Goal: Task Accomplishment & Management: Manage account settings

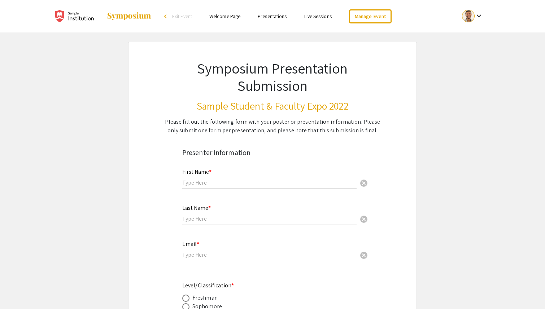
click at [473, 16] on div at bounding box center [468, 16] width 13 height 13
click at [474, 58] on button "My Submissions" at bounding box center [476, 52] width 44 height 17
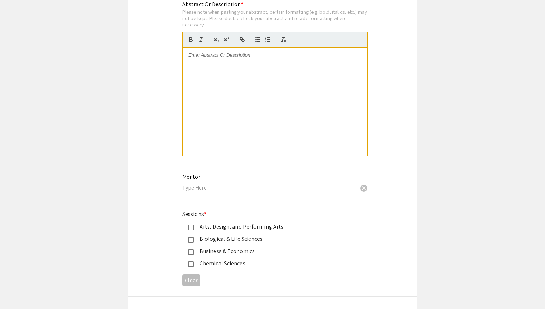
scroll to position [827, 0]
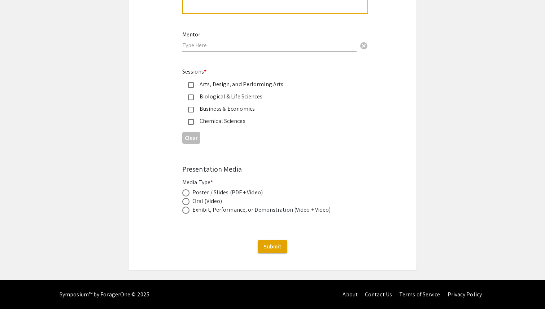
click at [186, 193] on span at bounding box center [185, 192] width 7 height 7
click at [186, 193] on input "radio" at bounding box center [185, 192] width 7 height 7
radio input "true"
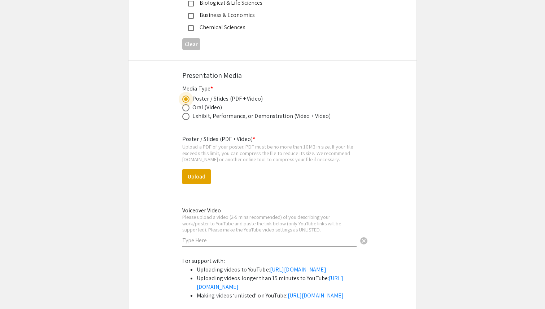
scroll to position [915, 0]
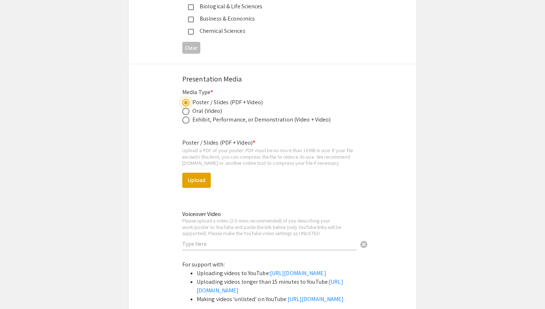
click at [224, 248] on input "text" at bounding box center [269, 244] width 174 height 8
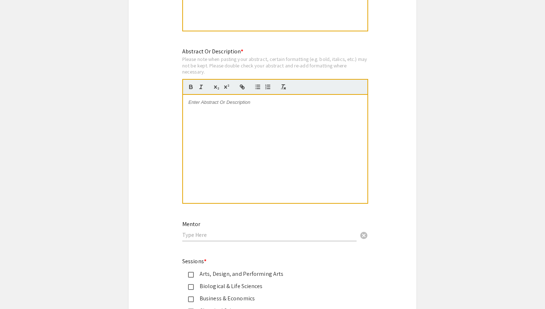
scroll to position [634, 0]
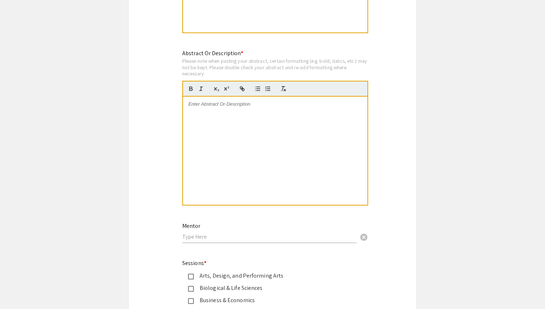
click at [245, 157] on div at bounding box center [275, 151] width 184 height 108
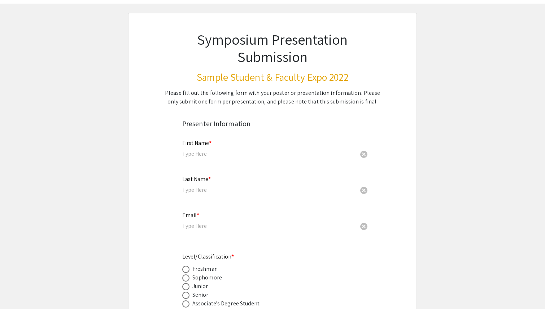
scroll to position [0, 0]
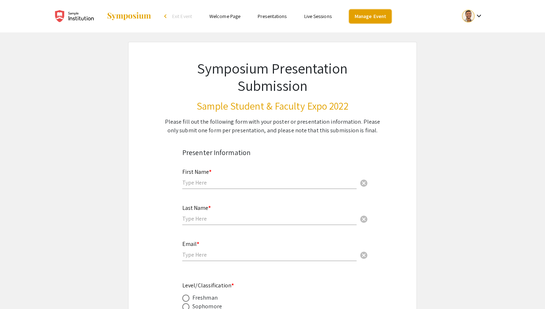
click at [370, 20] on link "Manage Event" at bounding box center [370, 16] width 43 height 14
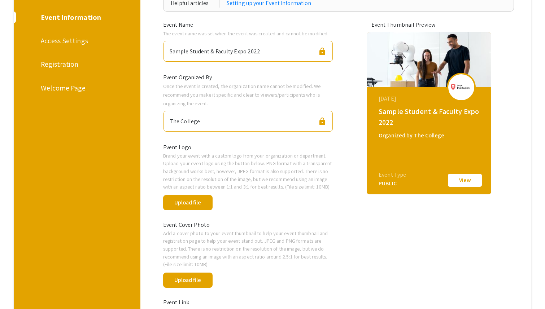
scroll to position [87, 0]
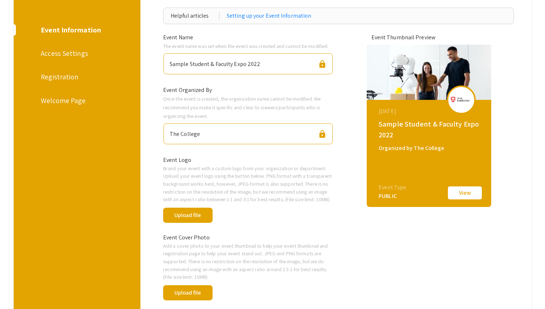
click at [66, 52] on div "Access Settings" at bounding box center [76, 53] width 70 height 11
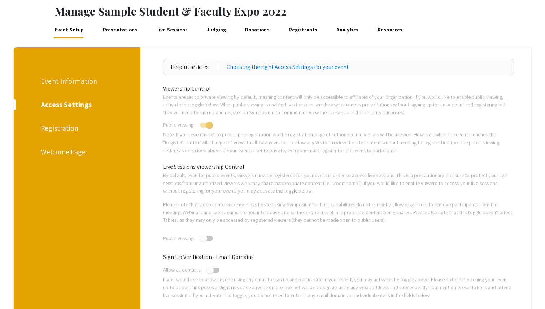
scroll to position [35, 0]
click at [64, 130] on div "Registration" at bounding box center [76, 128] width 70 height 11
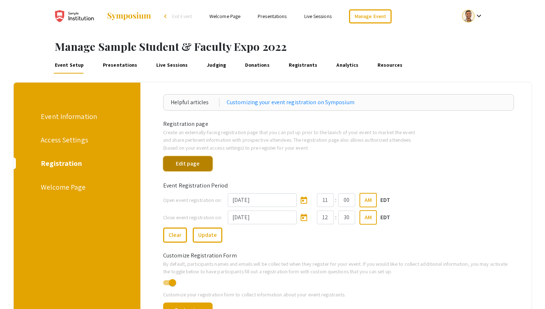
click at [206, 165] on button "Edit page" at bounding box center [187, 163] width 49 height 15
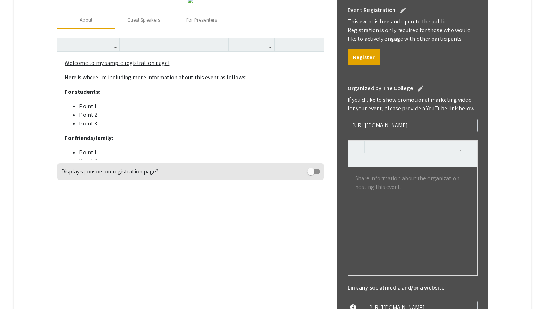
scroll to position [14, 0]
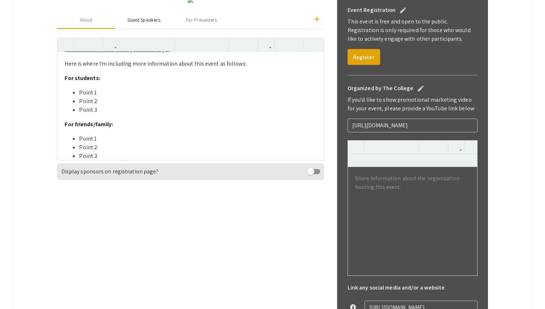
click at [149, 24] on div "Guest Speakers" at bounding box center [143, 20] width 33 height 8
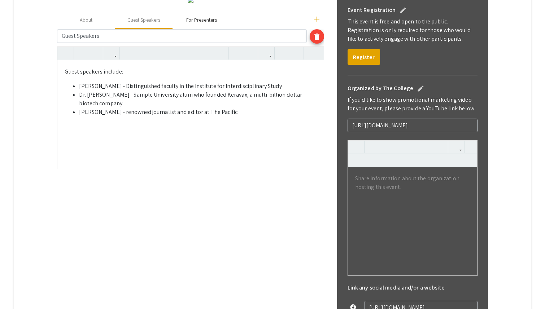
click at [208, 24] on div "For Presenters" at bounding box center [201, 20] width 31 height 8
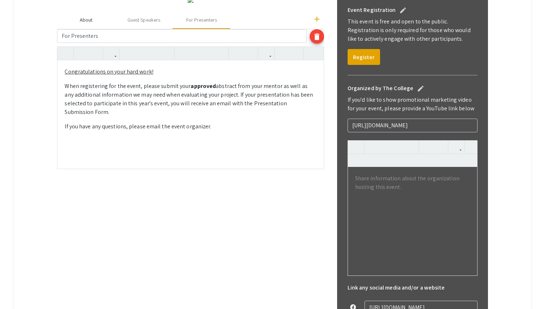
click at [88, 24] on div "About" at bounding box center [86, 20] width 13 height 8
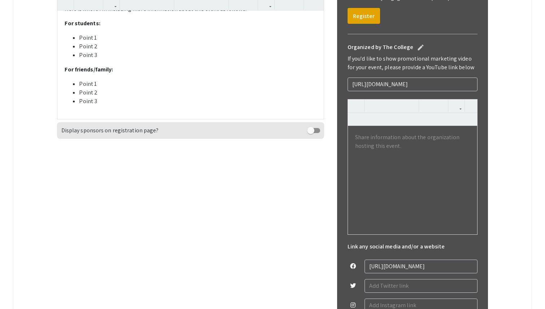
scroll to position [252, 0]
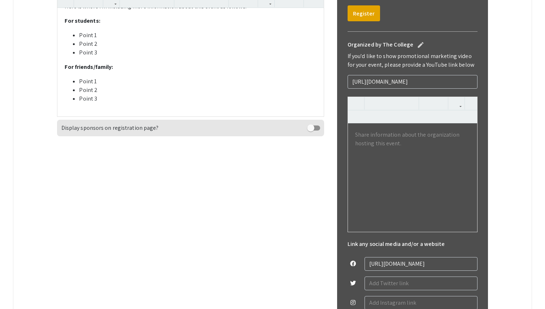
click at [314, 132] on span at bounding box center [310, 127] width 7 height 7
click at [311, 131] on input "checkbox" at bounding box center [310, 131] width 0 height 0
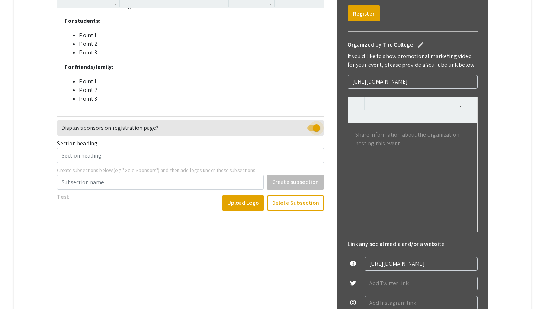
click at [314, 132] on span at bounding box center [316, 127] width 7 height 7
click at [311, 131] on input "checkbox" at bounding box center [310, 131] width 0 height 0
checkbox input "false"
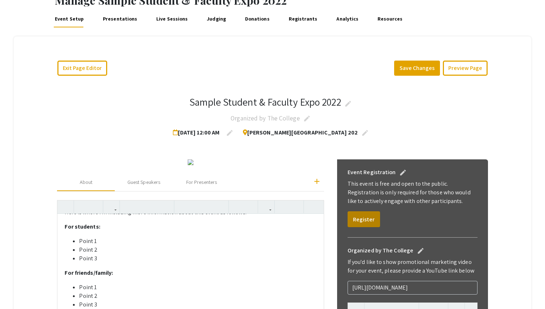
scroll to position [1, 0]
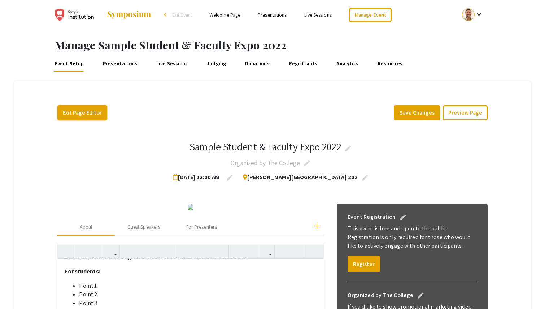
click at [92, 109] on button "Exit Page Editor" at bounding box center [82, 112] width 50 height 15
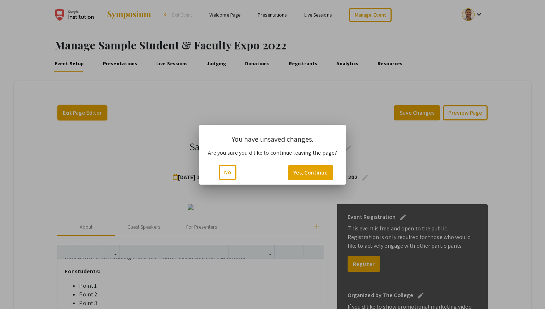
scroll to position [0, 0]
click at [316, 171] on button "Yes, Continue" at bounding box center [310, 172] width 45 height 15
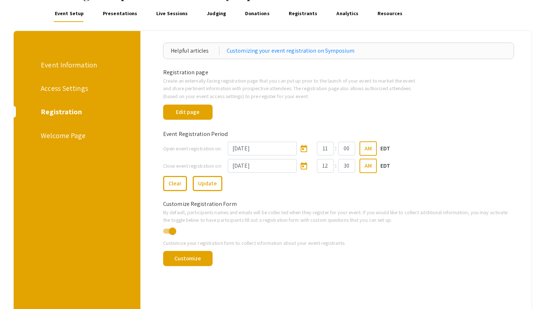
scroll to position [54, 0]
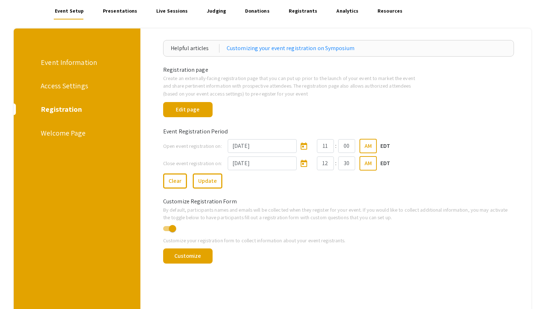
click at [238, 200] on div "Customize Registration Form" at bounding box center [338, 201] width 361 height 9
click at [200, 256] on button "Customize" at bounding box center [187, 256] width 49 height 15
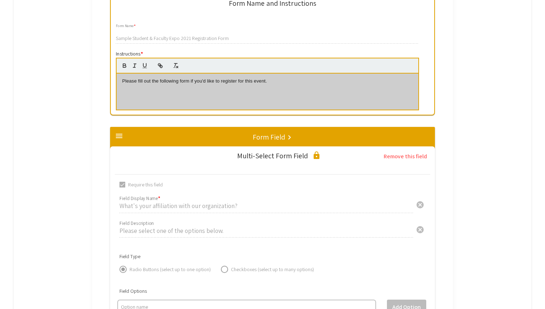
scroll to position [211, 0]
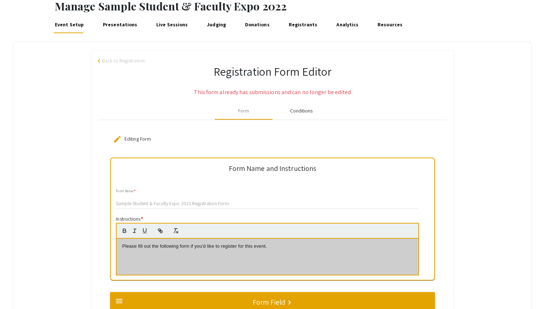
click at [300, 113] on div "Conditions" at bounding box center [301, 111] width 23 height 8
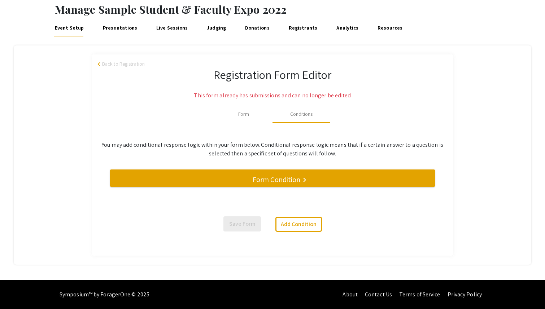
click at [271, 175] on h5 "Form Condition" at bounding box center [276, 179] width 48 height 9
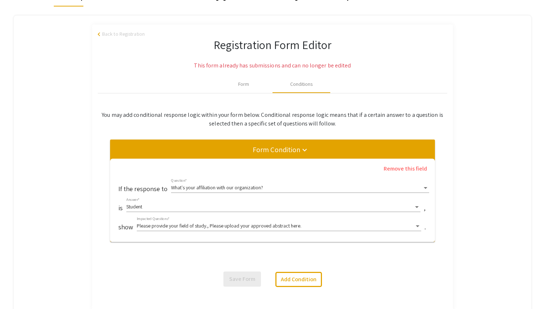
scroll to position [79, 0]
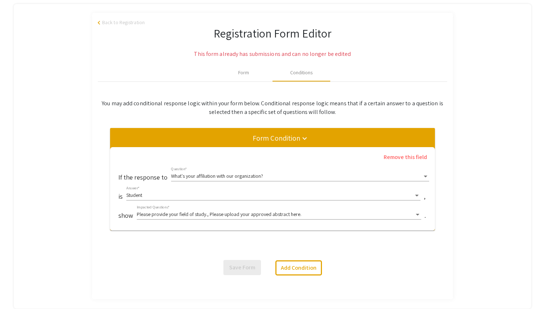
click at [169, 195] on div "Student" at bounding box center [269, 196] width 287 height 6
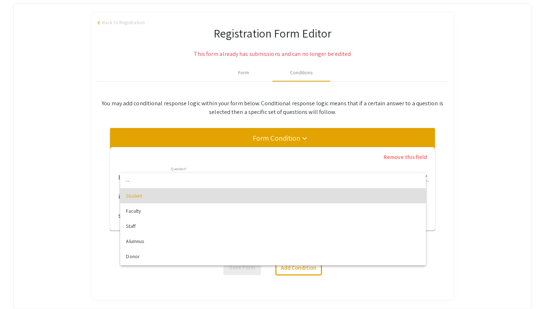
click at [77, 206] on div at bounding box center [272, 154] width 545 height 309
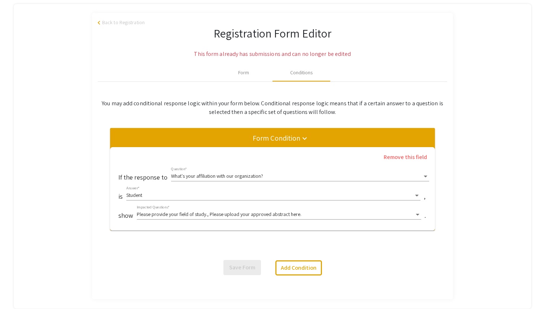
click at [172, 219] on div "Please provide your field of study., Please upload your approved abstract here.…" at bounding box center [279, 213] width 284 height 14
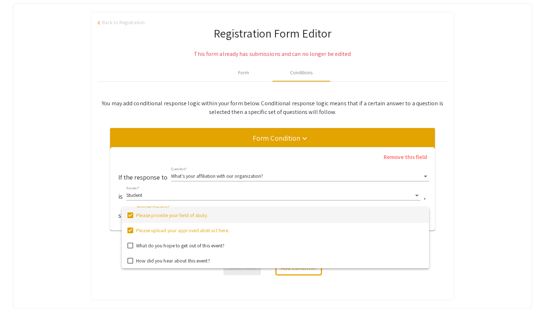
click at [150, 66] on div at bounding box center [272, 154] width 545 height 309
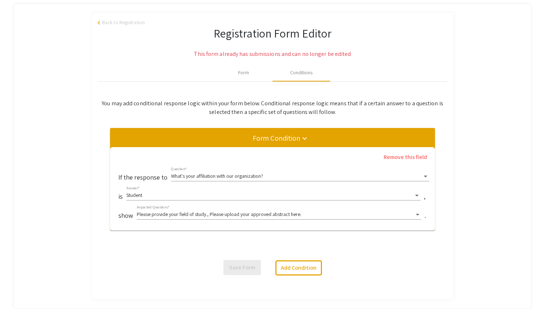
click at [99, 23] on span "arrow_back_ios" at bounding box center [100, 23] width 4 height 4
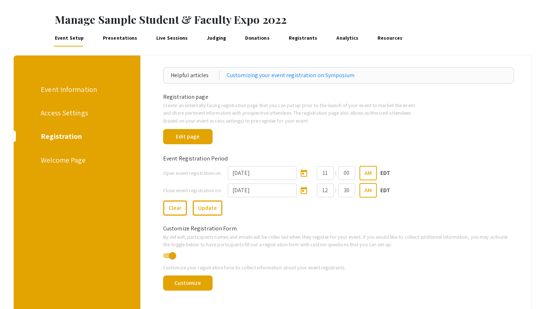
scroll to position [34, 0]
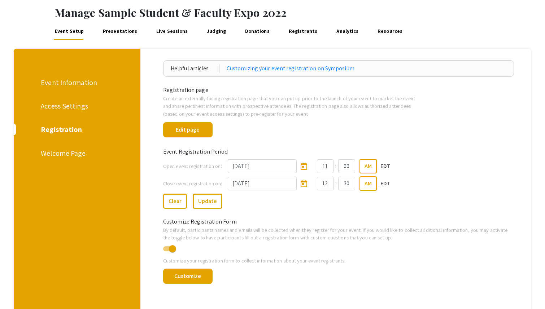
click at [80, 155] on div "Welcome Page" at bounding box center [76, 153] width 70 height 11
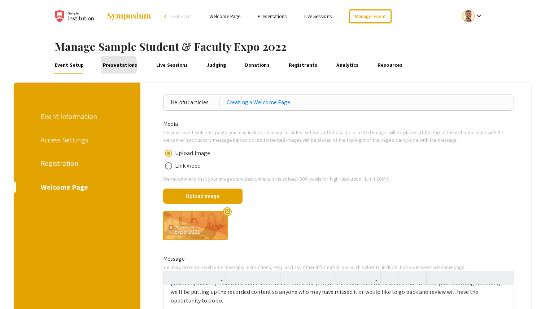
click at [108, 66] on link "Presentations" at bounding box center [119, 64] width 37 height 17
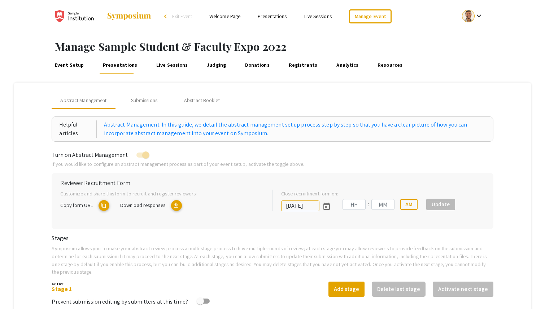
type input "7/8/2022"
type input "03"
type input "00"
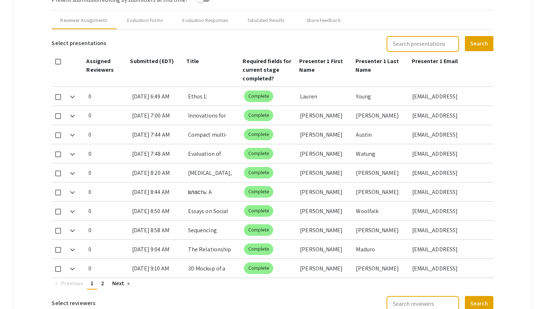
scroll to position [290, 0]
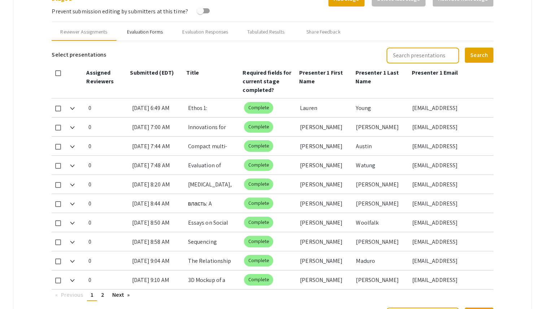
click at [148, 30] on div "Evaluation Forms" at bounding box center [145, 32] width 36 height 8
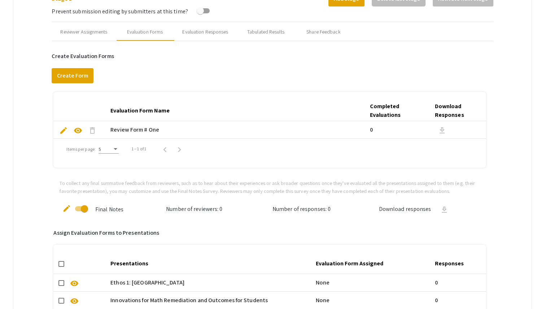
click at [79, 132] on span "visibility" at bounding box center [78, 130] width 9 height 9
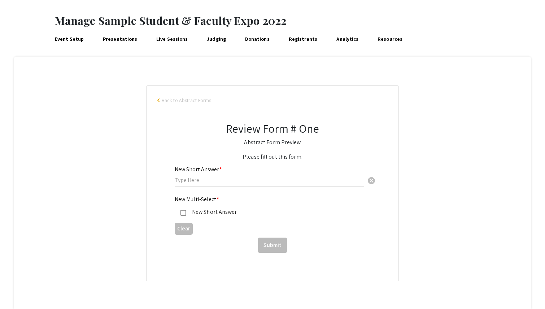
scroll to position [40, 0]
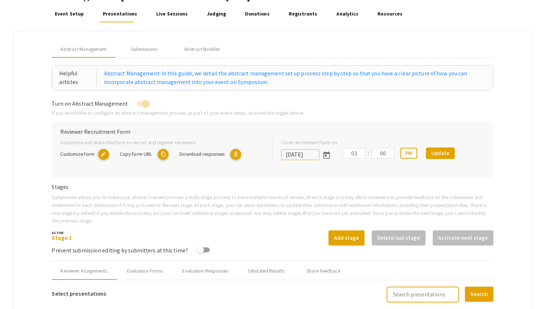
scroll to position [61, 0]
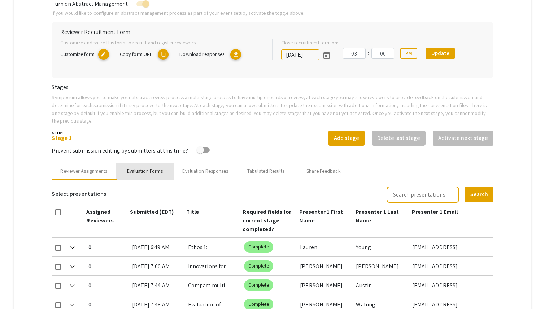
click at [149, 170] on div "Evaluation Forms" at bounding box center [145, 171] width 36 height 8
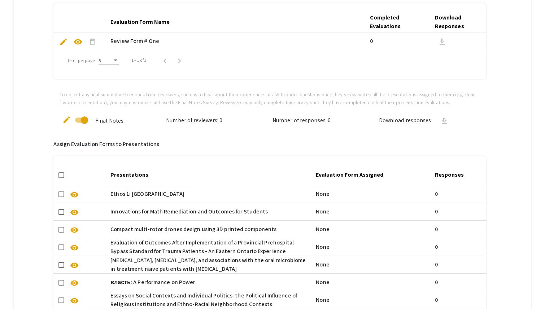
scroll to position [386, 0]
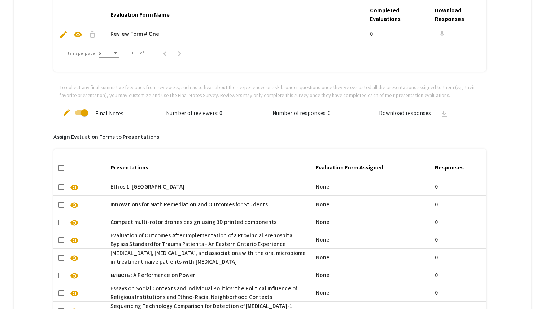
click at [59, 167] on span at bounding box center [61, 168] width 6 height 6
click at [61, 171] on input "checkbox" at bounding box center [61, 171] width 0 height 0
checkbox input "true"
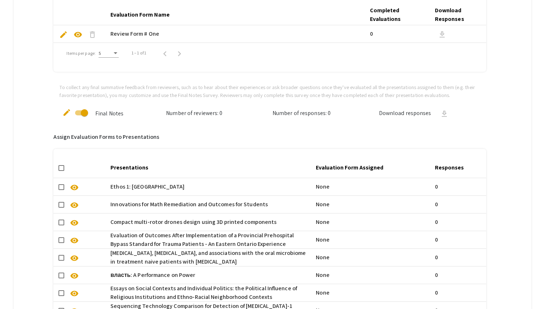
checkbox input "true"
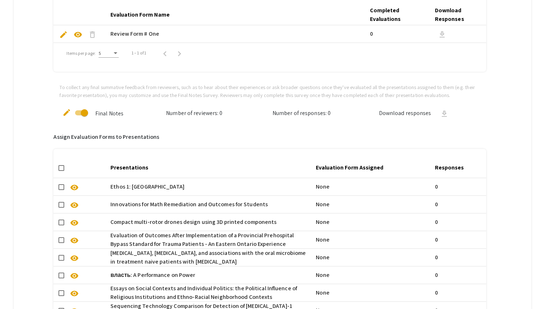
checkbox input "true"
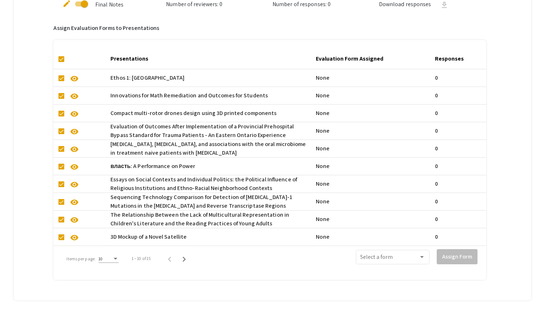
scroll to position [506, 0]
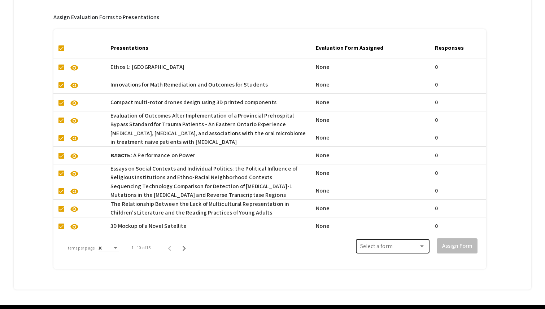
click at [399, 251] on span at bounding box center [389, 248] width 58 height 6
click at [258, 48] on div at bounding box center [272, 154] width 545 height 309
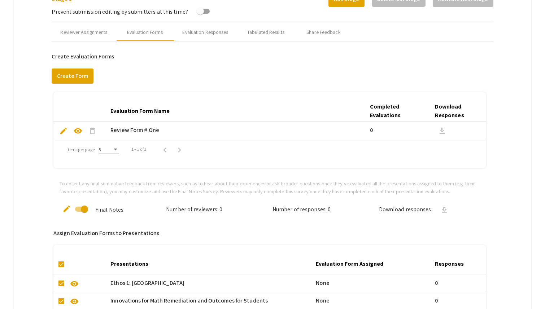
scroll to position [273, 0]
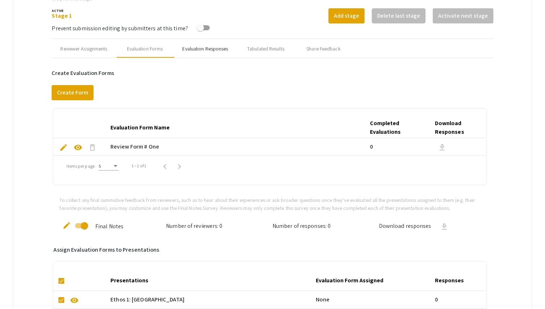
click at [227, 50] on div "Evaluation Responses" at bounding box center [205, 49] width 46 height 8
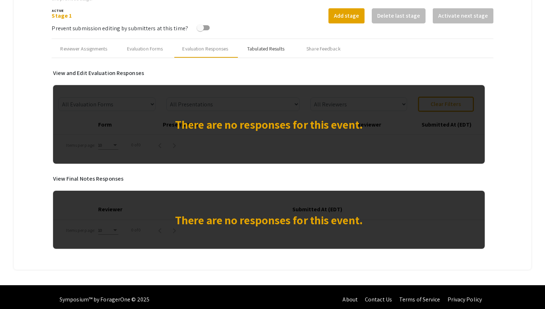
click at [270, 50] on div "Tabulated Results" at bounding box center [265, 49] width 37 height 8
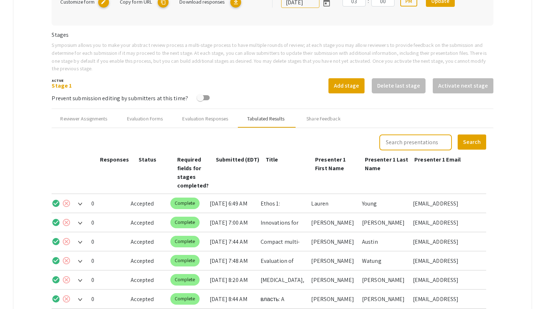
scroll to position [202, 0]
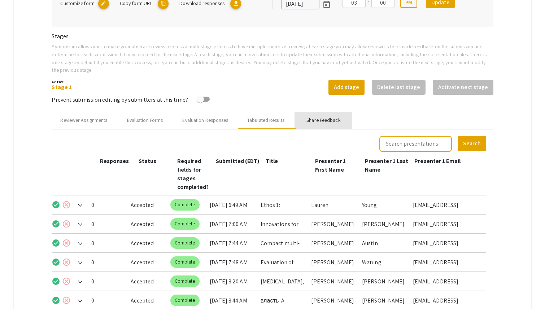
click at [329, 124] on div "Share Feedback" at bounding box center [323, 121] width 34 height 8
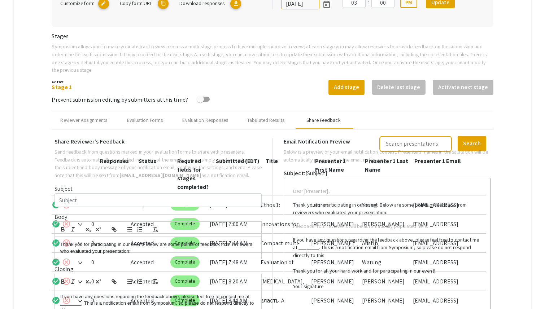
type input "Test Email for multiple co-presenters"
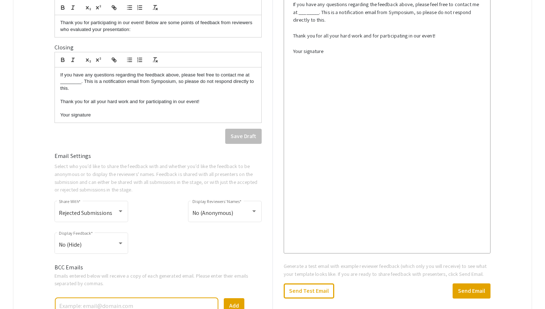
scroll to position [431, 0]
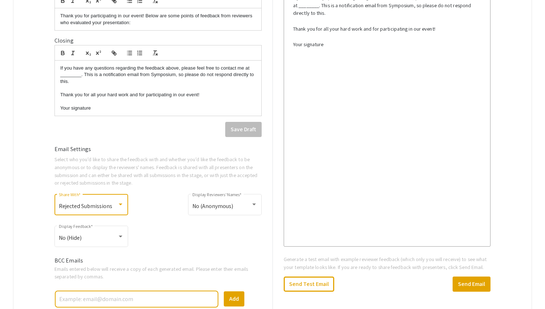
click at [105, 209] on span "Rejected Submissions" at bounding box center [85, 206] width 53 height 8
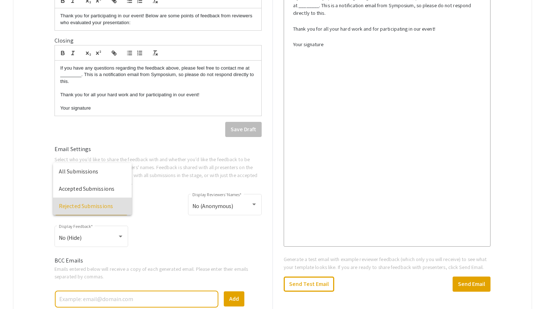
click at [107, 203] on span "Rejected Submissions" at bounding box center [92, 206] width 67 height 17
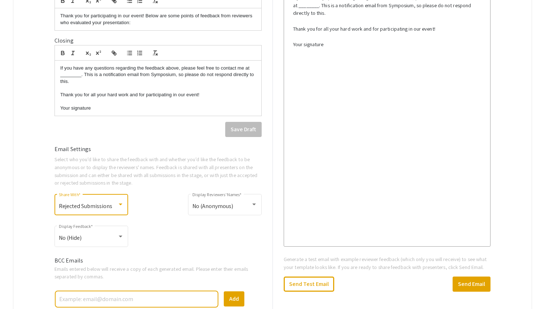
click at [107, 203] on span "Rejected Submissions" at bounding box center [85, 206] width 53 height 8
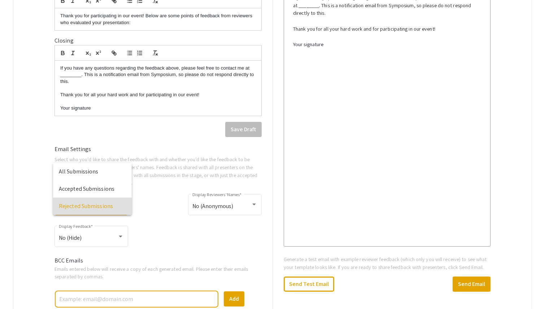
click at [168, 204] on div at bounding box center [272, 154] width 545 height 309
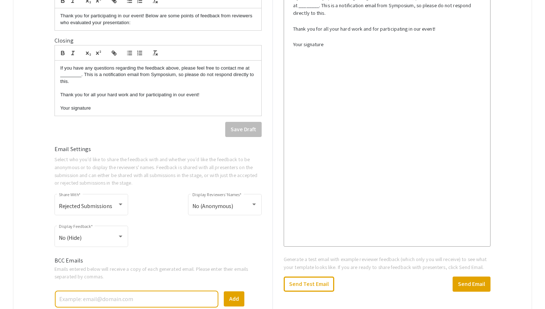
click at [185, 207] on div "Rejected Submissions Share With * No (Anonymous) Display Reviewers' Names *" at bounding box center [157, 209] width 207 height 32
click at [205, 208] on span "No (Anonymous)" at bounding box center [212, 206] width 41 height 8
click at [112, 227] on div at bounding box center [272, 154] width 545 height 309
click at [113, 234] on div "No (Hide) Display Feedback *" at bounding box center [91, 235] width 65 height 23
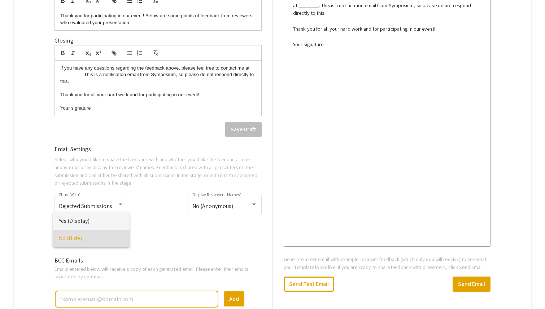
click at [93, 218] on span "Yes (Display)" at bounding box center [91, 220] width 65 height 17
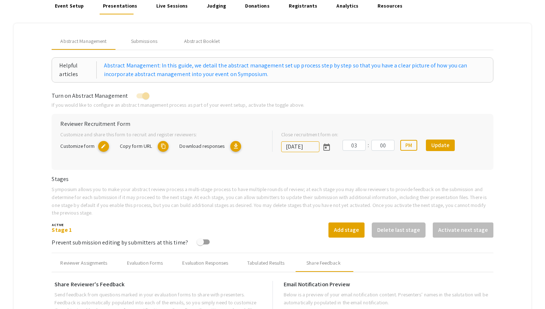
scroll to position [57, 0]
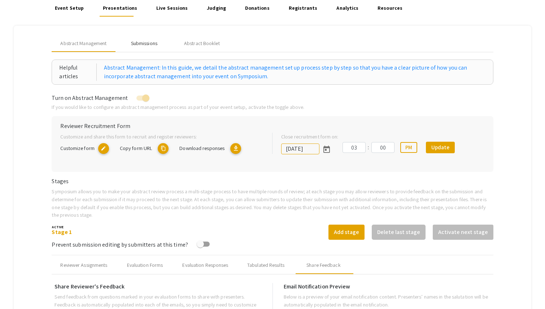
click at [157, 47] on div "Submissions" at bounding box center [144, 44] width 26 height 8
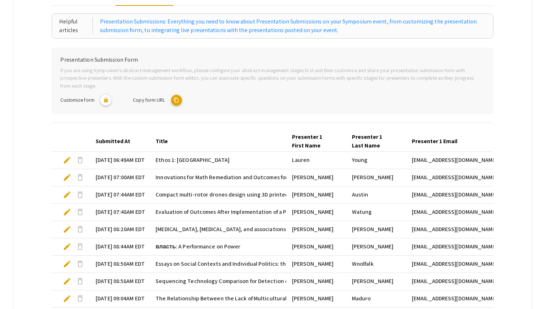
scroll to position [95, 0]
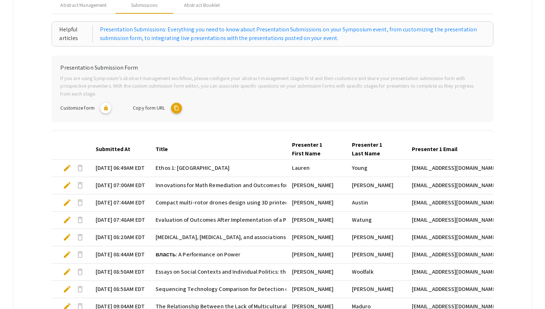
click at [223, 136] on div "Submitted At Title Presenter 1 First Name Presenter 1 Last Name Presenter 1 Ema…" at bounding box center [272, 246] width 441 height 231
click at [70, 167] on span "edit" at bounding box center [67, 168] width 9 height 9
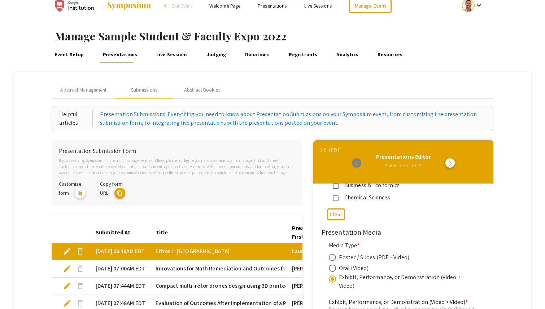
scroll to position [0, 0]
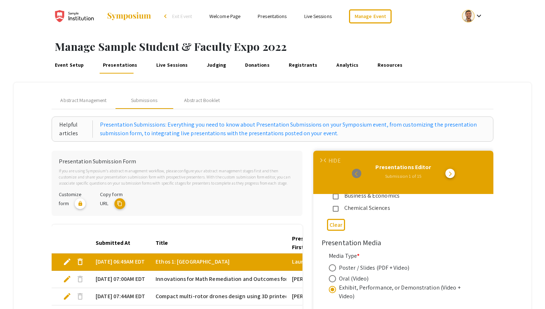
click at [467, 17] on div at bounding box center [468, 16] width 13 height 13
click at [254, 198] on div at bounding box center [272, 154] width 545 height 309
click at [329, 162] on div "HIDE" at bounding box center [334, 161] width 12 height 9
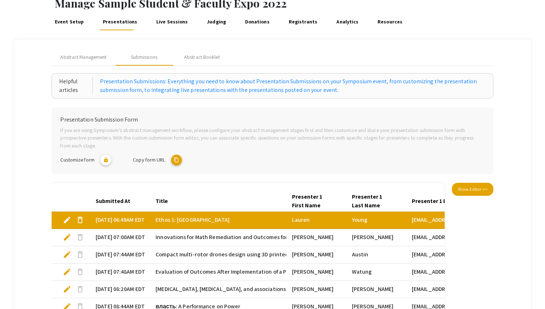
scroll to position [30, 0]
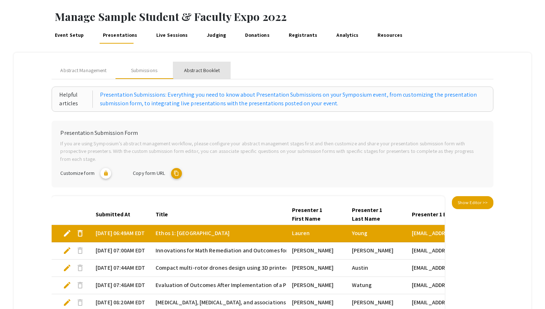
click at [195, 68] on div "Abstract Booklet" at bounding box center [202, 71] width 36 height 8
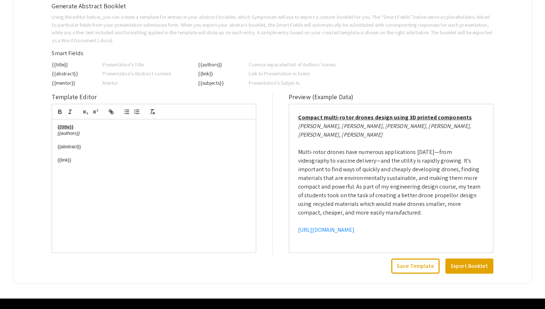
scroll to position [141, 0]
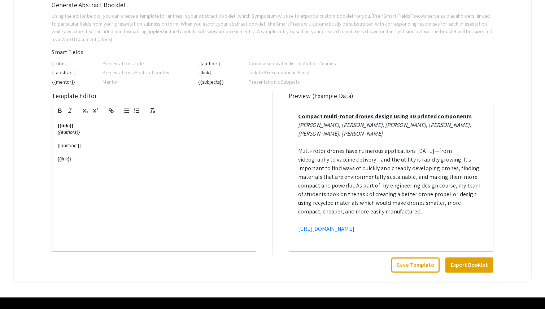
drag, startPoint x: 85, startPoint y: 145, endPoint x: 15, endPoint y: 145, distance: 70.3
click at [15, 145] on mat-tab-group "Abstract Management Submissions Abstract Booklet Helpful articles Generating an…" at bounding box center [273, 112] width 518 height 340
click at [180, 164] on div "{{title}} {{authors}} {{abstract}} {{link}}" at bounding box center [154, 184] width 204 height 133
click at [476, 259] on button "Export Booklet" at bounding box center [469, 265] width 48 height 15
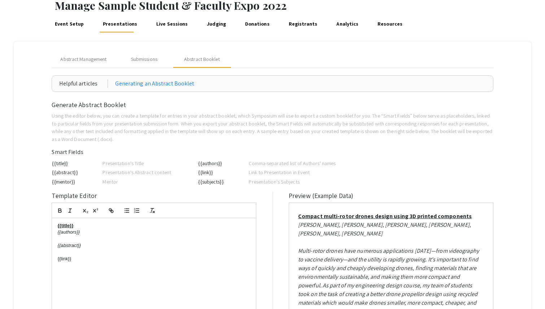
scroll to position [0, 0]
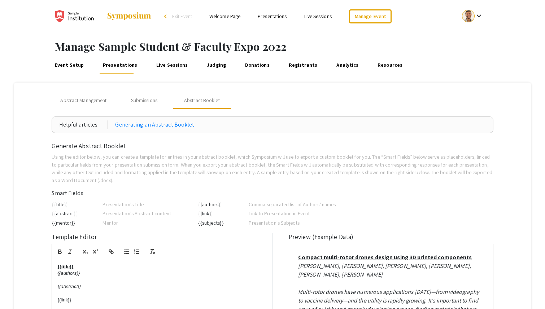
click at [115, 67] on link "Presentations" at bounding box center [119, 64] width 37 height 17
click at [149, 98] on div "Submissions" at bounding box center [144, 101] width 26 height 8
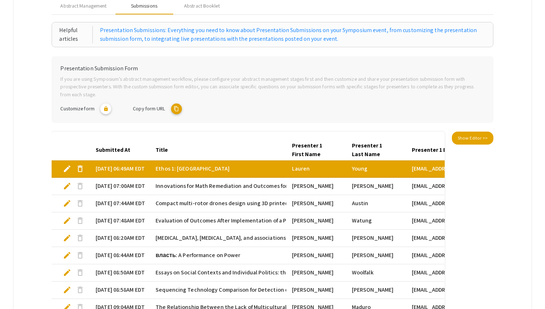
scroll to position [106, 0]
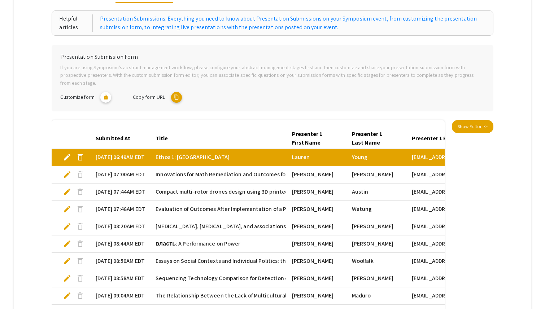
click at [69, 158] on span "edit" at bounding box center [67, 157] width 9 height 9
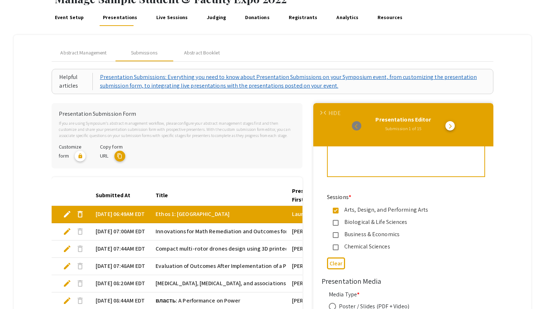
scroll to position [0, 0]
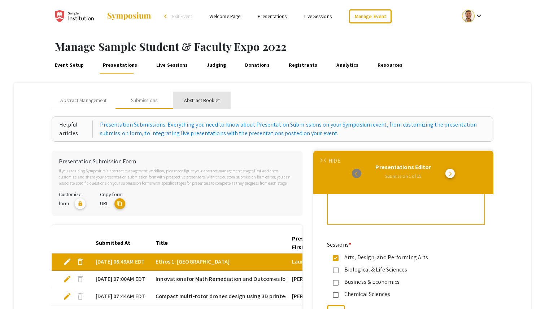
click at [203, 105] on div "Abstract Booklet" at bounding box center [202, 100] width 58 height 17
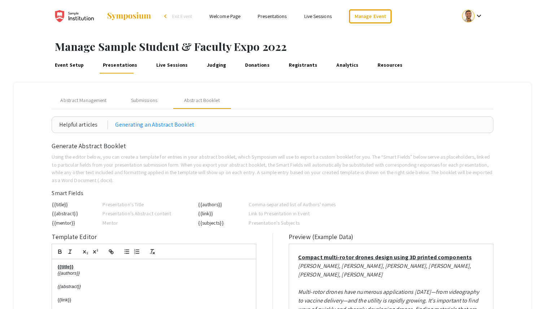
click at [168, 69] on link "Live Sessions" at bounding box center [172, 64] width 34 height 17
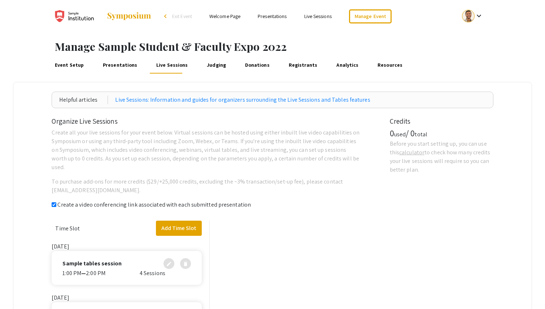
checkbox input "true"
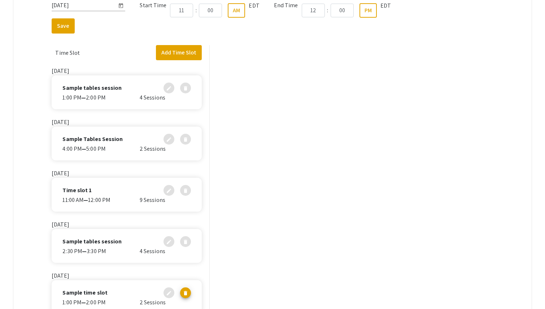
scroll to position [148, 0]
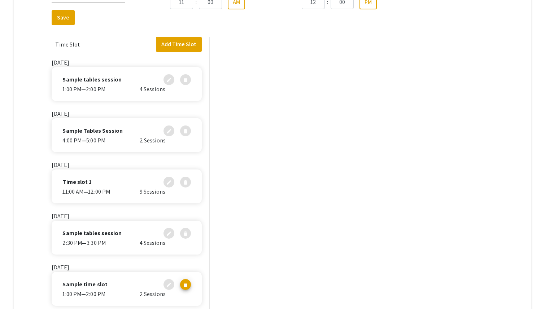
click at [113, 284] on div "Sample time slot edit delete" at bounding box center [126, 284] width 128 height 11
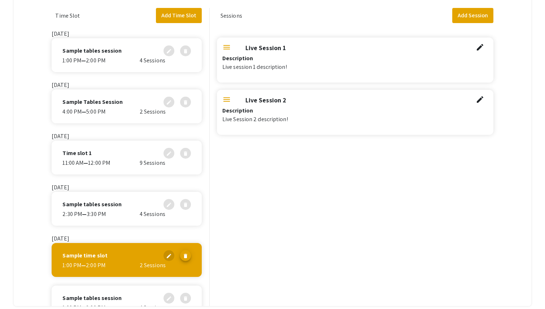
scroll to position [82, 0]
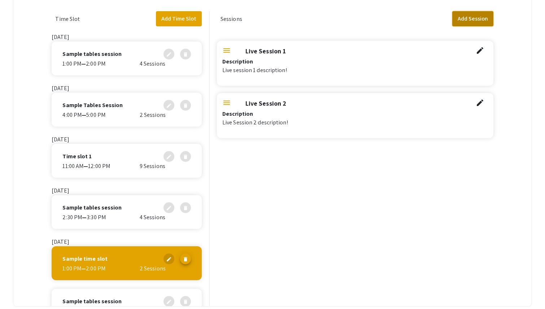
click at [481, 19] on button "Add Session" at bounding box center [472, 18] width 41 height 15
select select "false"
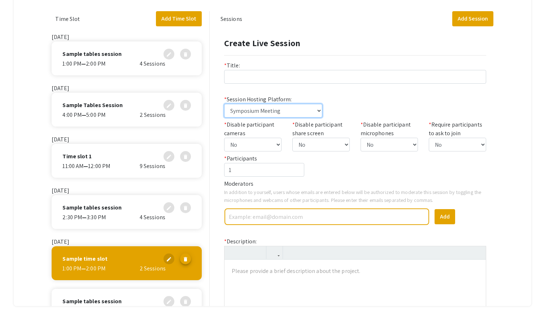
click at [277, 111] on select "Symposium Meeting Symposium Webinar Zoom, Webex, Teams, embedded video, or anot…" at bounding box center [273, 111] width 98 height 14
select select "link"
click at [224, 104] on select "Symposium Meeting Symposium Webinar Zoom, Webex, Teams, embedded video, or anot…" at bounding box center [273, 111] width 98 height 14
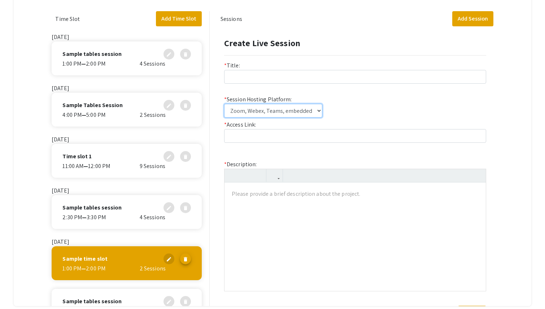
scroll to position [116, 0]
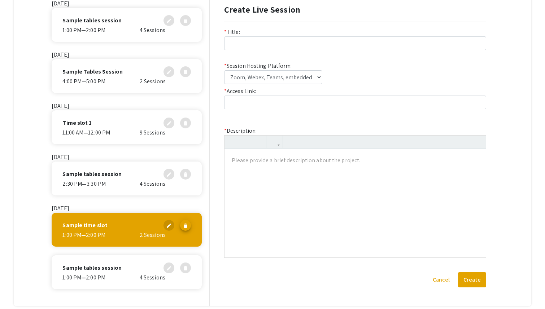
click at [115, 272] on p "Sample tables session" at bounding box center [91, 268] width 59 height 9
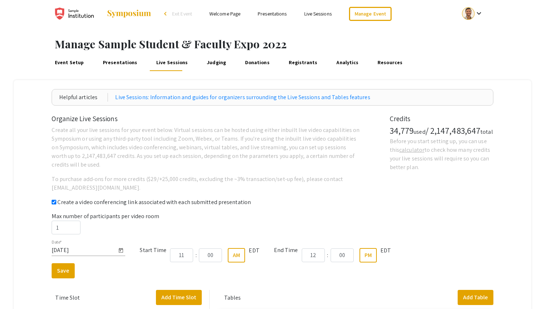
scroll to position [0, 0]
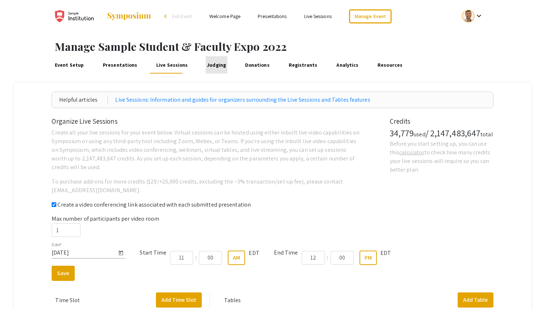
click at [210, 62] on link "Judging" at bounding box center [217, 64] width 22 height 17
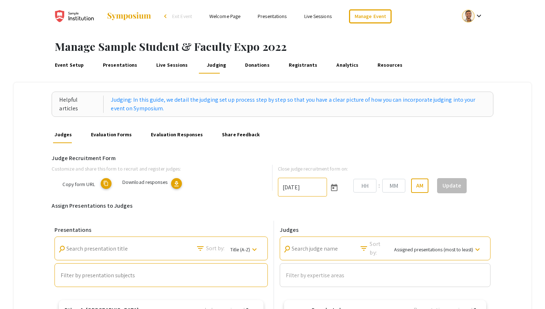
type input "6/6/2025"
type input "03"
type input "00"
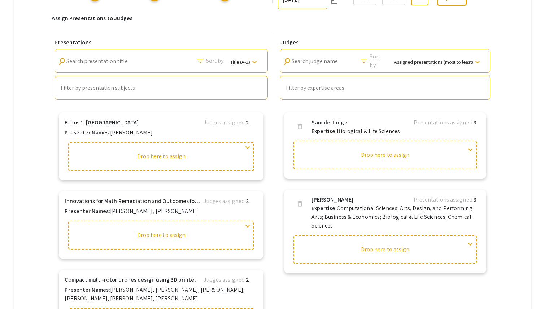
scroll to position [192, 0]
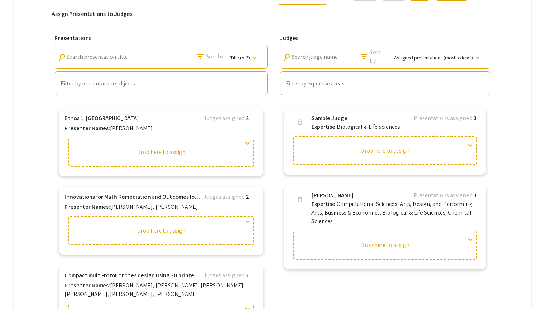
click at [93, 83] on input "Filter by presentation subjects" at bounding box center [161, 83] width 201 height 6
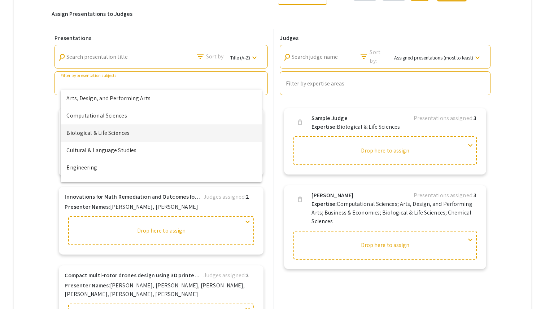
click at [102, 130] on span "Biological & Life Sciences" at bounding box center [160, 132] width 189 height 17
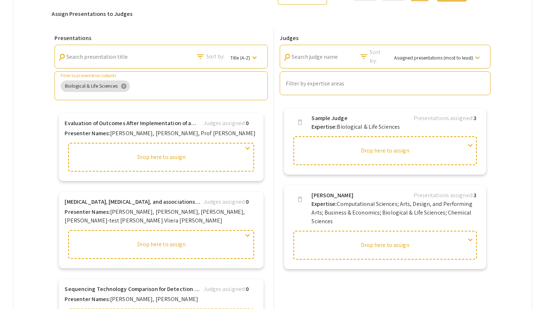
click at [329, 80] on div "Auto complete" at bounding box center [384, 83] width 201 height 9
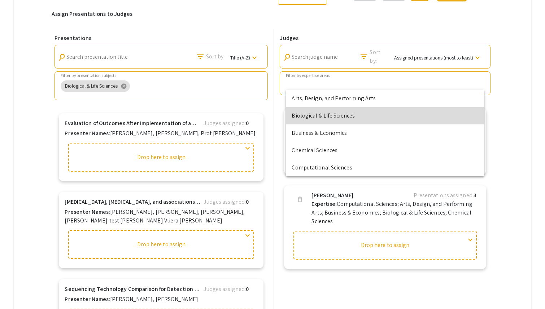
click at [324, 111] on span "Biological & Life Sciences" at bounding box center [384, 115] width 186 height 17
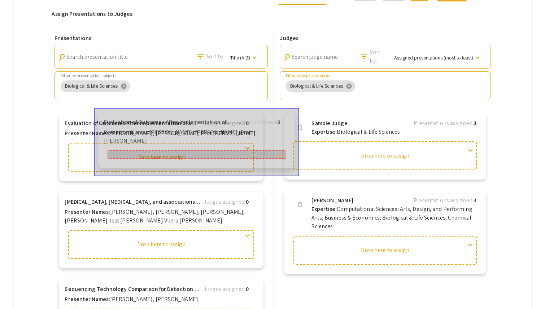
drag, startPoint x: 163, startPoint y: 131, endPoint x: 186, endPoint y: 126, distance: 23.8
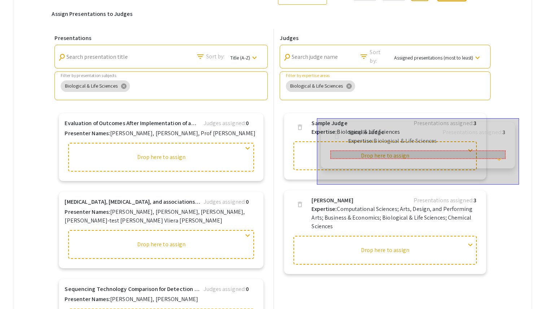
drag, startPoint x: 366, startPoint y: 131, endPoint x: 395, endPoint y: 136, distance: 28.5
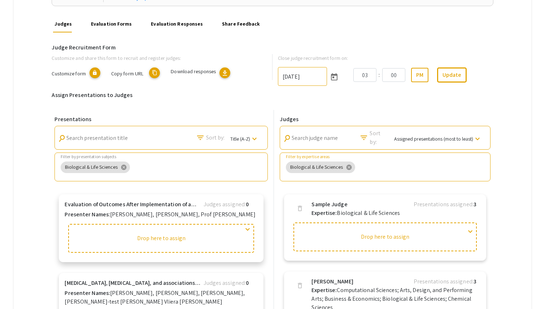
scroll to position [109, 0]
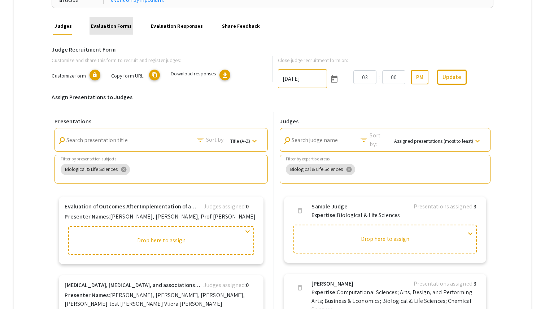
click at [120, 26] on link "Evaluation Forms" at bounding box center [111, 25] width 44 height 17
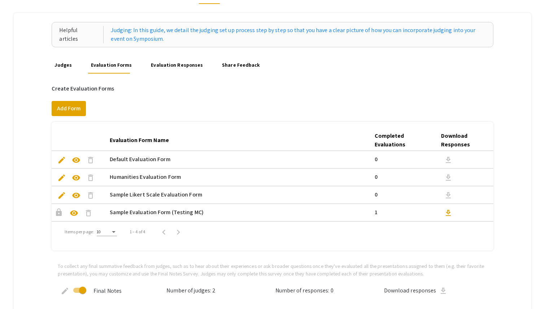
scroll to position [60, 0]
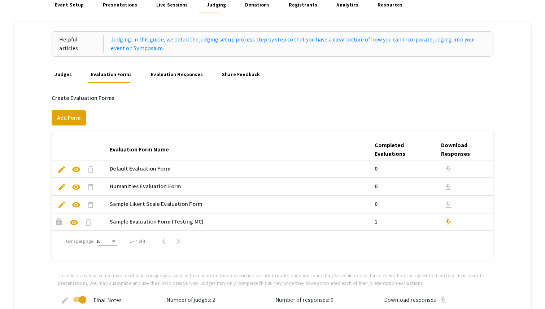
click at [171, 76] on link "Evaluation Responses" at bounding box center [177, 74] width 55 height 17
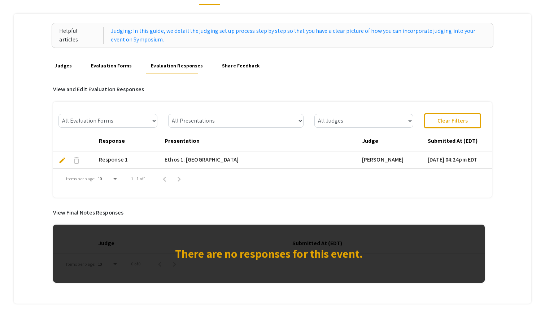
scroll to position [56, 0]
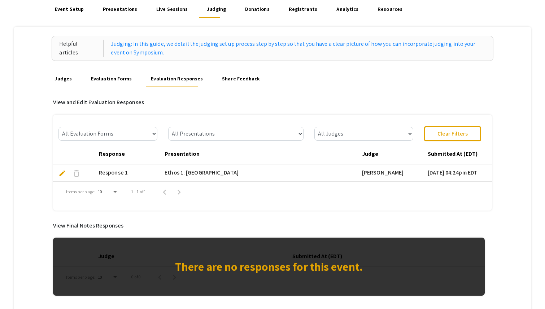
click at [233, 82] on link "Share Feedback" at bounding box center [240, 78] width 41 height 17
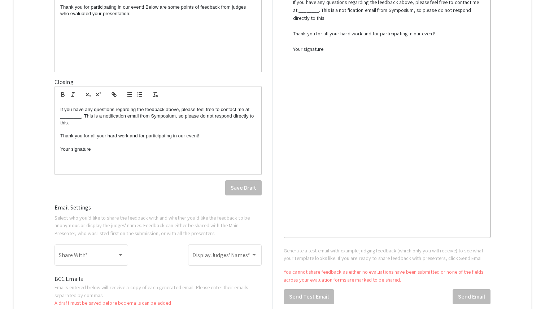
scroll to position [256, 0]
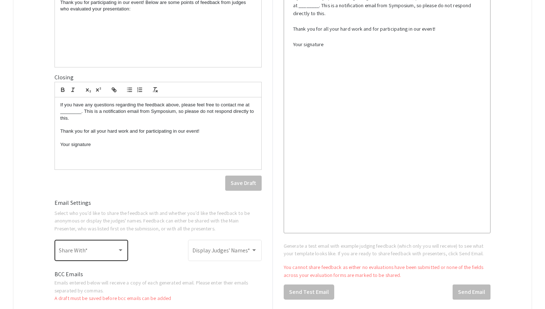
click at [114, 246] on div "Share With *" at bounding box center [91, 249] width 65 height 23
click at [109, 250] on span "Main Presenter" at bounding box center [91, 252] width 65 height 17
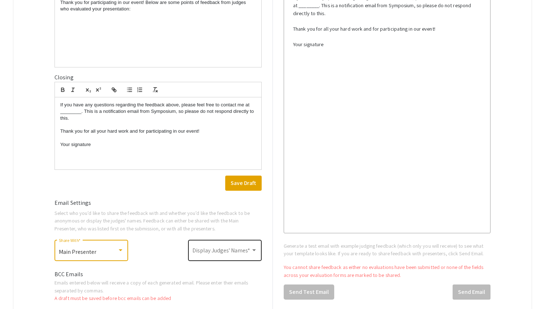
click at [216, 254] on span at bounding box center [221, 252] width 58 height 6
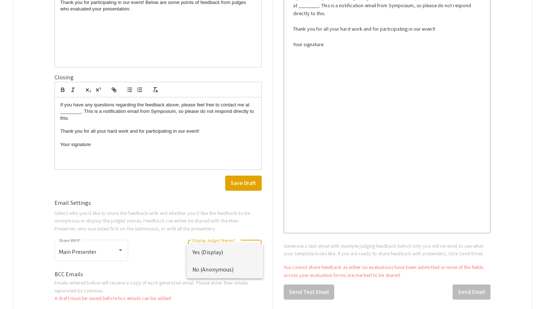
drag, startPoint x: 214, startPoint y: 262, endPoint x: 213, endPoint y: 267, distance: 5.2
click at [213, 267] on span "No (Anonymous)" at bounding box center [224, 269] width 65 height 17
click at [213, 267] on div "No (Anonymous) Display Judges' Names *" at bounding box center [225, 254] width 74 height 29
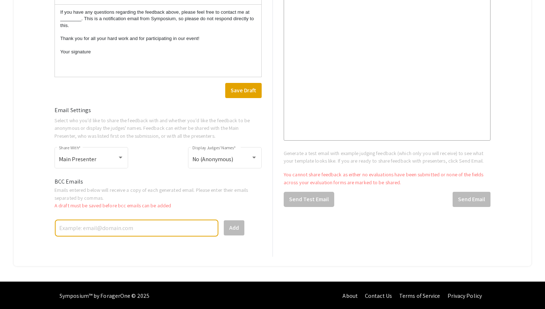
scroll to position [350, 0]
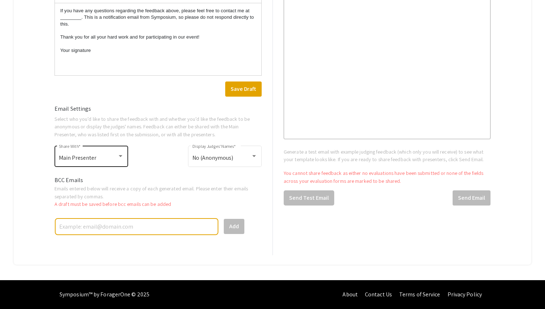
click at [109, 154] on div "Main Presenter Share With *" at bounding box center [91, 155] width 65 height 23
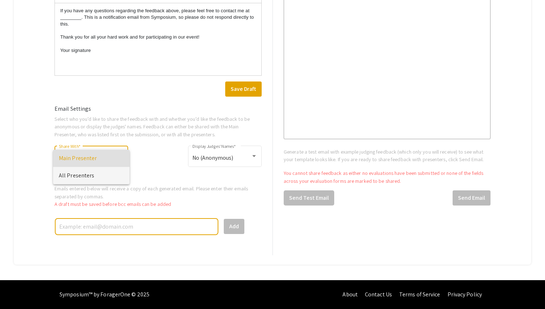
click at [78, 175] on span "All Presenters" at bounding box center [91, 175] width 65 height 17
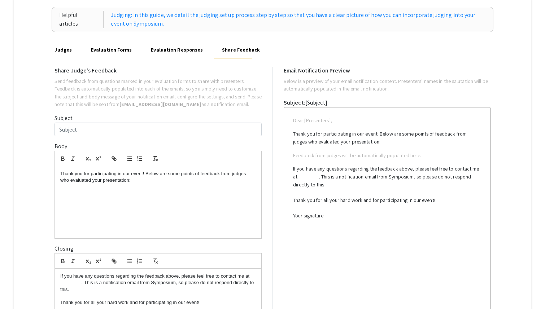
scroll to position [0, 0]
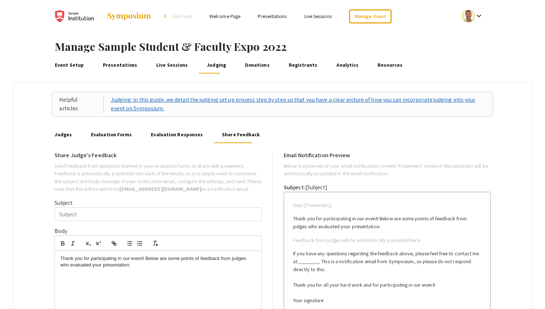
click at [114, 104] on link "Judging: In this guide, we detail the judging set up process step by step so th…" at bounding box center [298, 104] width 374 height 17
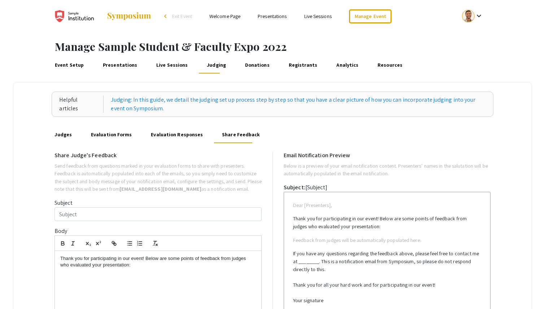
click at [227, 20] on li "Welcome Page" at bounding box center [225, 16] width 48 height 9
click at [223, 18] on link "Welcome Page" at bounding box center [224, 16] width 31 height 6
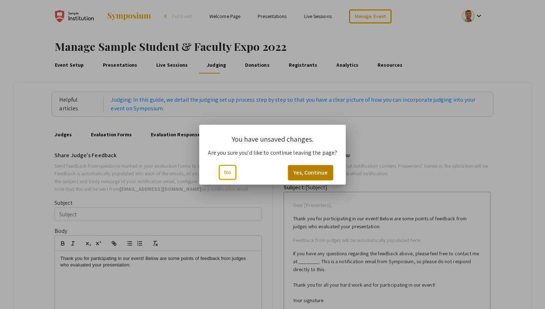
click at [310, 168] on button "Yes, Continue" at bounding box center [310, 172] width 45 height 15
click at [300, 176] on button "Yes, Continue" at bounding box center [310, 172] width 45 height 15
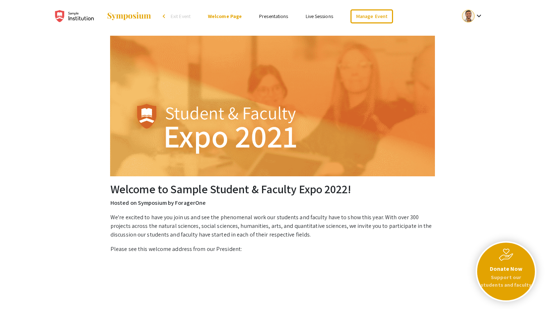
click at [402, 16] on ul "keyboard_arrow_down" at bounding box center [419, 16] width 144 height 32
click at [381, 16] on link "Manage Event" at bounding box center [371, 16] width 43 height 14
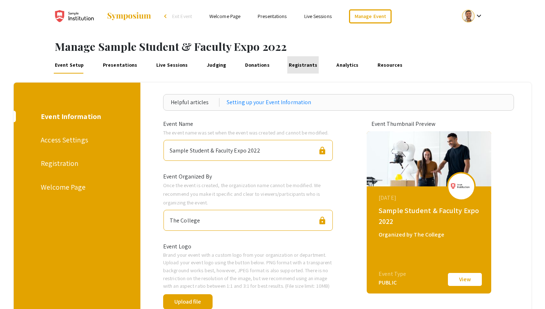
click at [298, 63] on link "Registrants" at bounding box center [303, 64] width 32 height 17
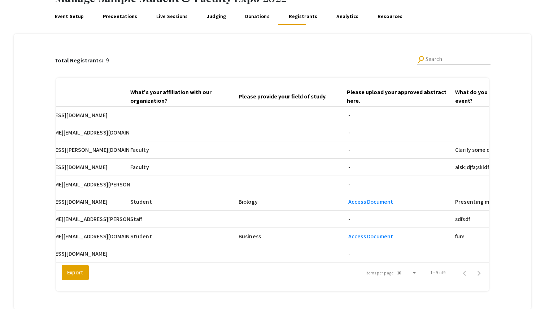
scroll to position [0, 140]
click at [249, 23] on link "Donations" at bounding box center [256, 16] width 27 height 17
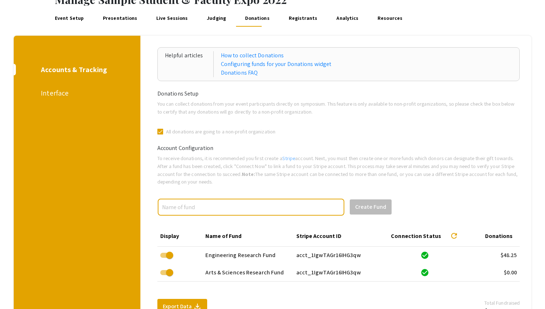
scroll to position [59, 0]
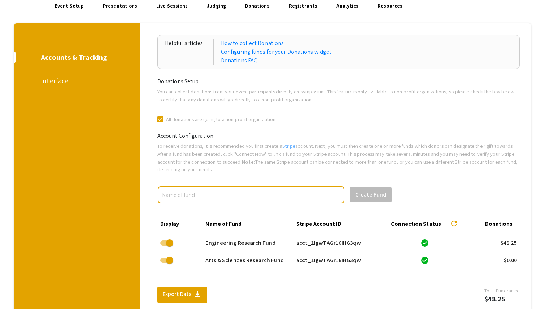
click at [65, 84] on div "Interface" at bounding box center [76, 80] width 70 height 11
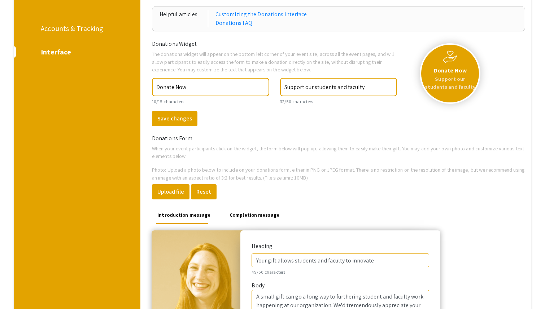
scroll to position [72, 0]
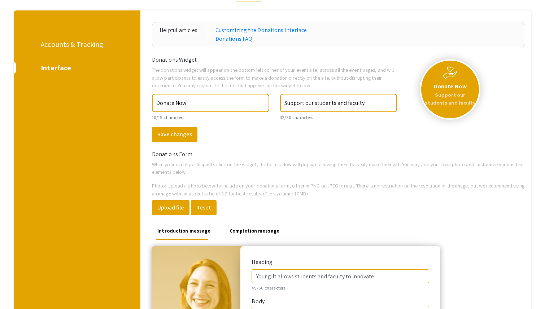
click at [90, 44] on div "Accounts & Tracking" at bounding box center [76, 44] width 70 height 11
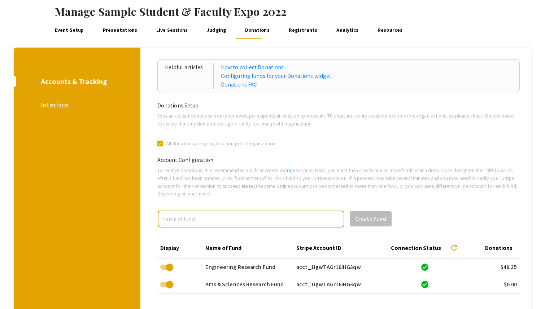
scroll to position [33, 0]
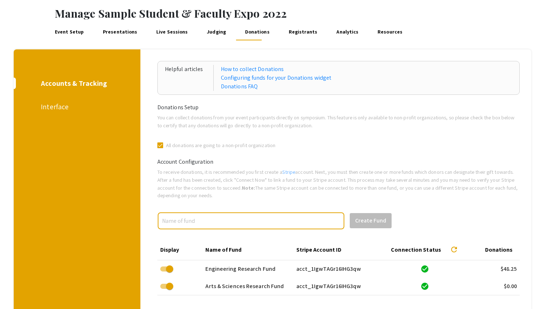
click at [335, 36] on link "Analytics" at bounding box center [347, 31] width 25 height 17
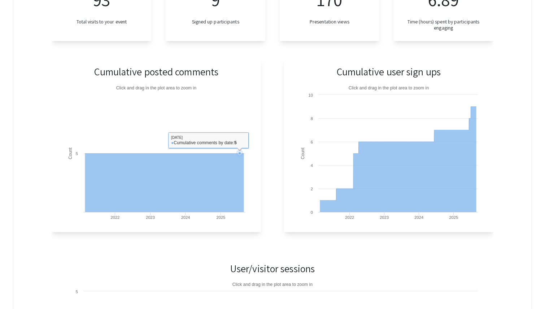
scroll to position [177, 0]
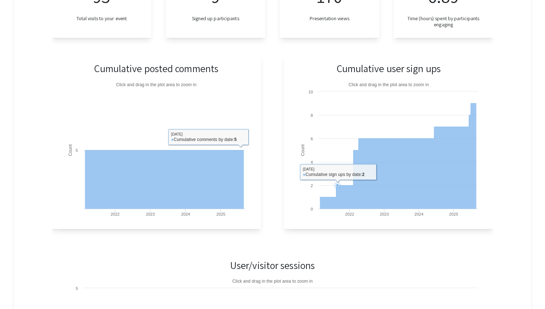
drag, startPoint x: 337, startPoint y: 182, endPoint x: 377, endPoint y: 182, distance: 40.0
click at [377, 182] on g at bounding box center [398, 156] width 156 height 106
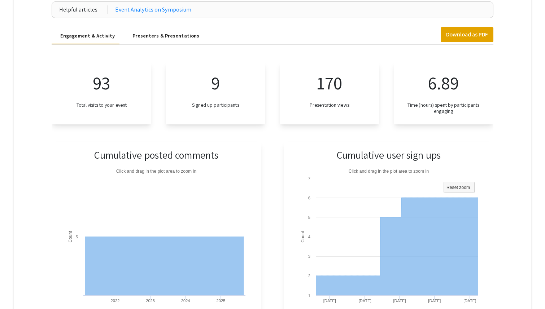
scroll to position [0, 0]
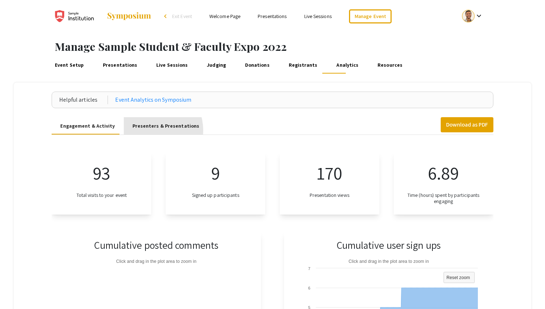
click at [149, 131] on div "Presenters & Presentations" at bounding box center [166, 125] width 84 height 17
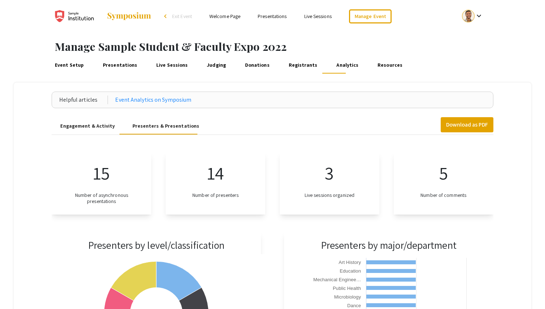
click at [188, 19] on span "Exit Event" at bounding box center [182, 16] width 20 height 6
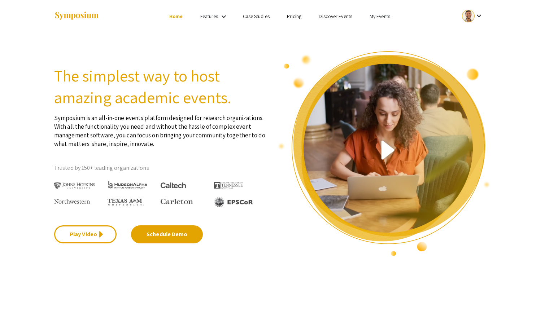
click at [293, 18] on link "Pricing" at bounding box center [294, 16] width 15 height 6
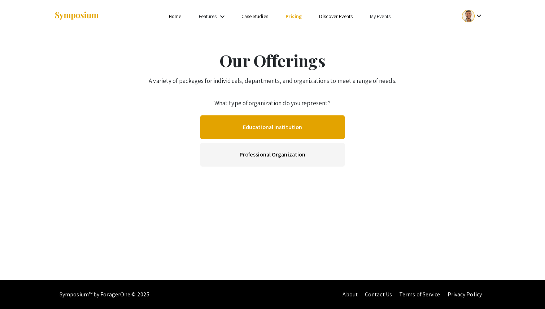
click at [252, 137] on link "Educational Institution" at bounding box center [272, 127] width 144 height 24
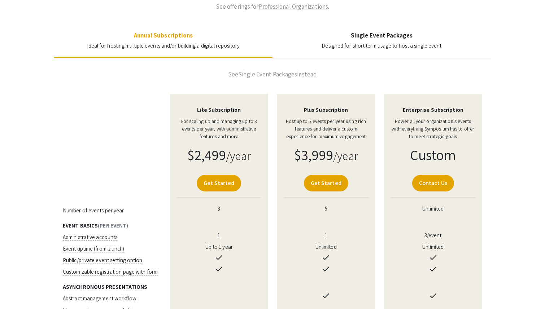
scroll to position [98, 0]
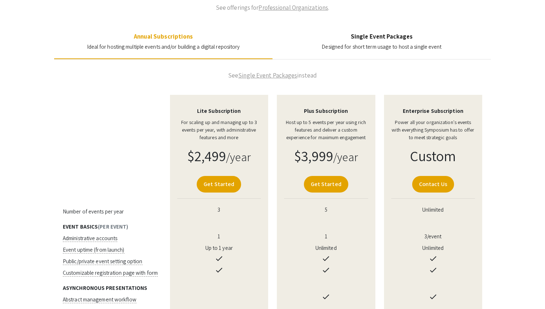
click at [365, 38] on h4 "Single Event Packages" at bounding box center [381, 36] width 120 height 7
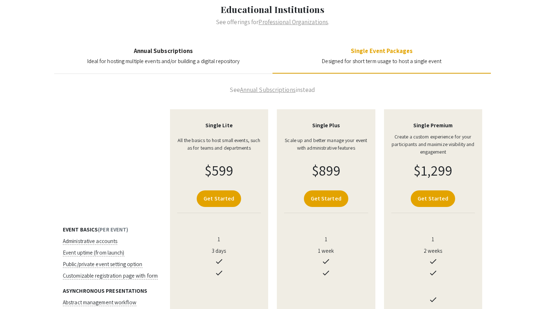
scroll to position [76, 0]
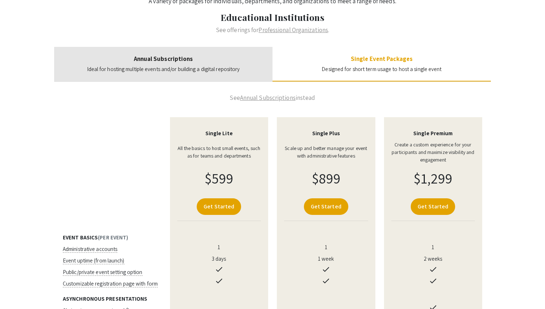
click at [208, 68] on span "Ideal for hosting multiple events and/or building a digital repository" at bounding box center [163, 69] width 153 height 7
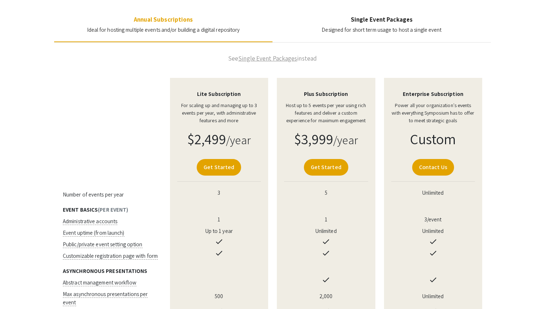
scroll to position [101, 0]
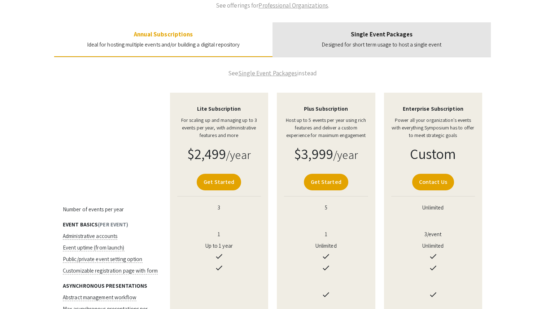
click at [412, 34] on h4 "Single Event Packages" at bounding box center [381, 34] width 120 height 7
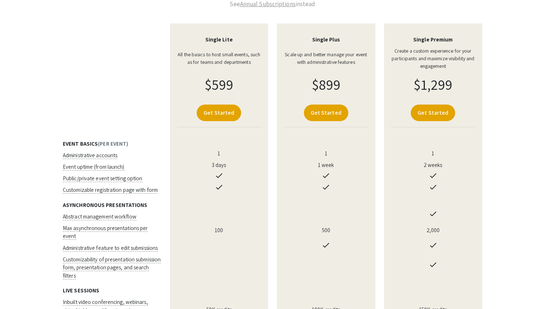
scroll to position [180, 0]
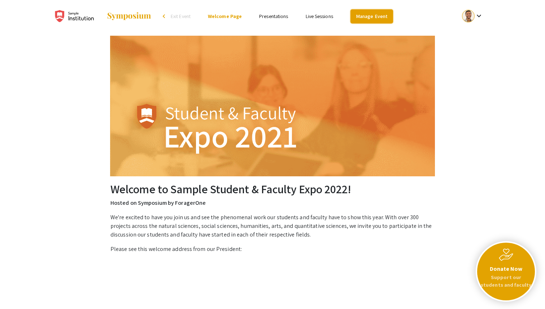
click at [370, 12] on link "Manage Event" at bounding box center [371, 16] width 43 height 14
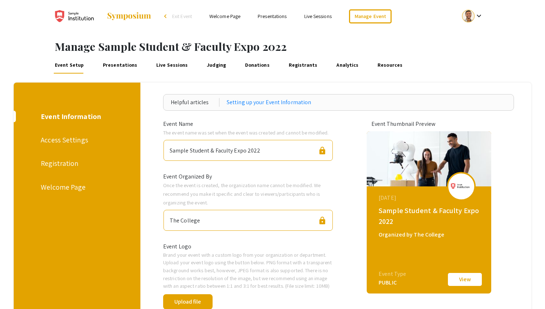
click at [335, 66] on link "Analytics" at bounding box center [347, 64] width 25 height 17
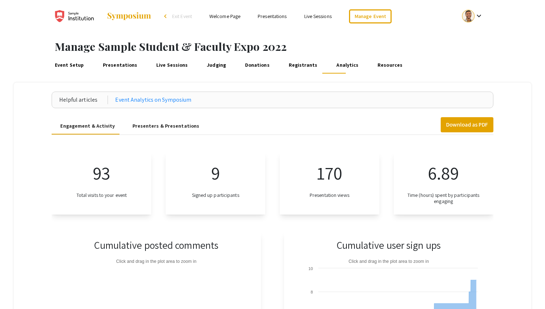
click at [162, 65] on link "Live Sessions" at bounding box center [172, 64] width 34 height 17
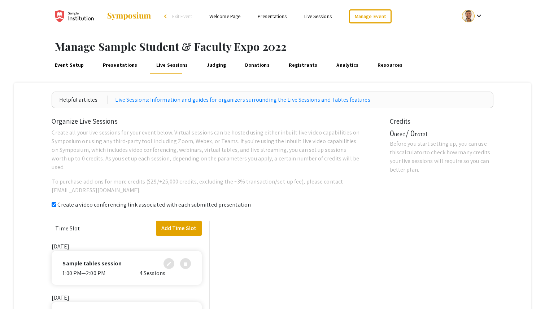
checkbox input "true"
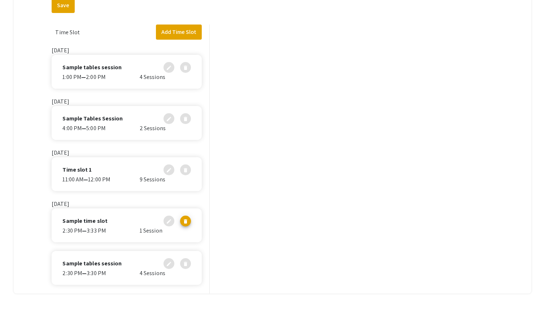
scroll to position [241, 0]
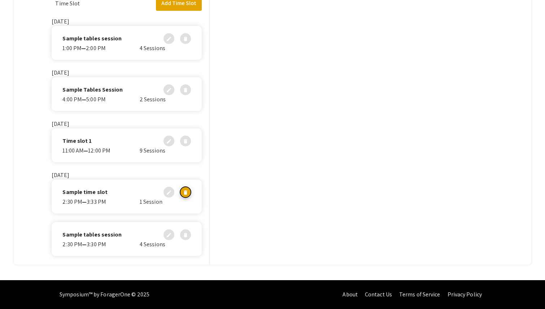
click at [187, 194] on mat-icon "delete" at bounding box center [186, 191] width 6 height 6
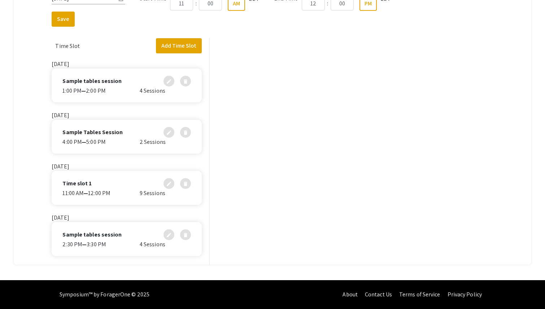
scroll to position [0, 0]
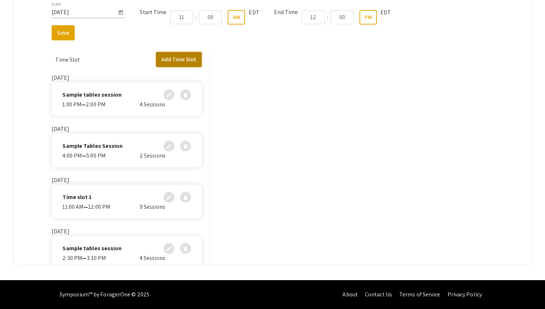
click at [171, 58] on button "Add Time Slot" at bounding box center [179, 59] width 46 height 15
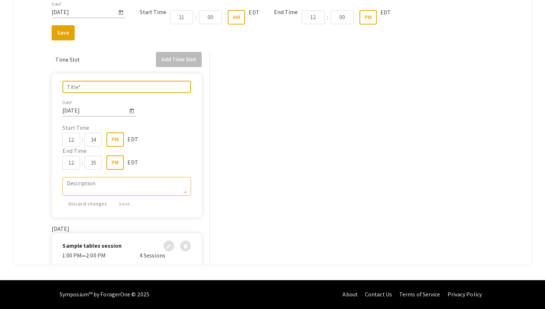
click at [141, 88] on input "Title *" at bounding box center [127, 87] width 120 height 6
type input "Sample time slot"
type input "01"
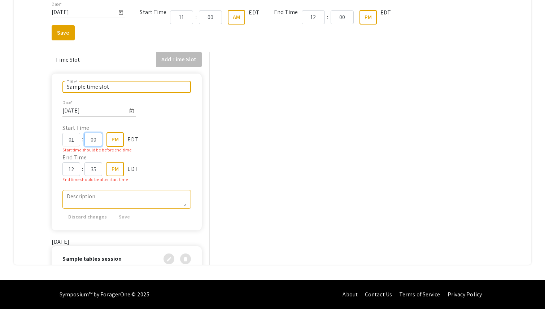
type input "00"
type input "02"
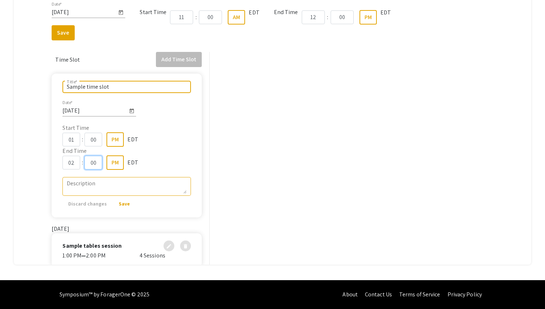
type input "00"
type textarea "Sample"
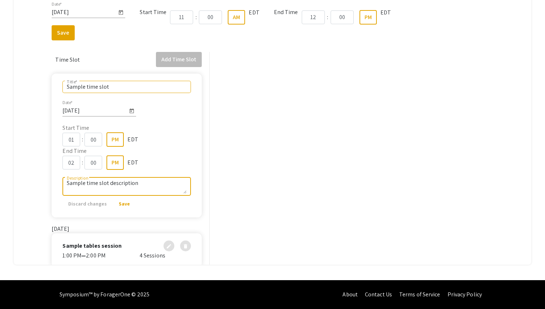
type textarea "Sample time slot description"
click at [121, 202] on span "Save" at bounding box center [124, 204] width 11 height 6
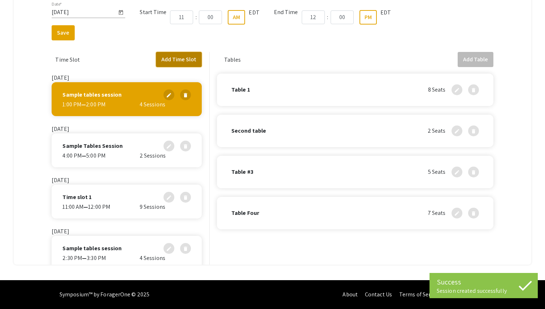
click at [177, 65] on button "Add Time Slot" at bounding box center [179, 59] width 46 height 15
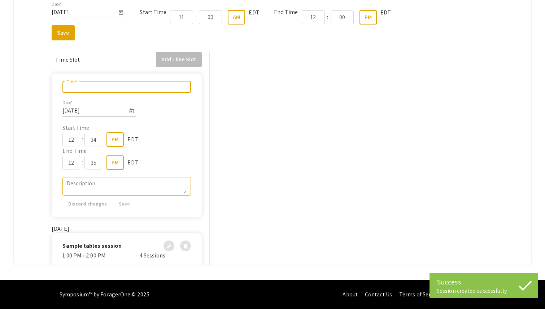
click at [139, 85] on input "Title *" at bounding box center [127, 87] width 120 height 6
type input "Sample tables session"
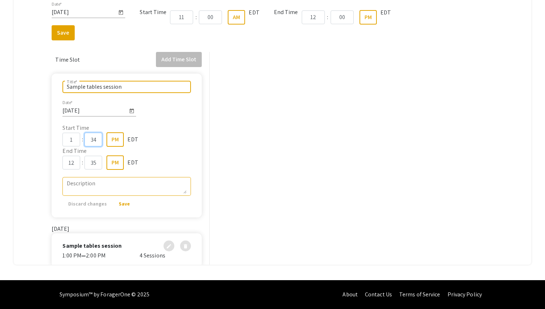
type input "01"
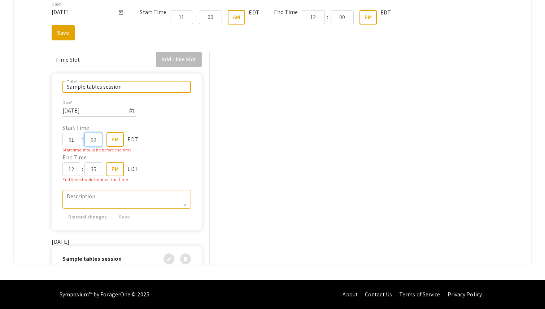
type input "00"
type input "02"
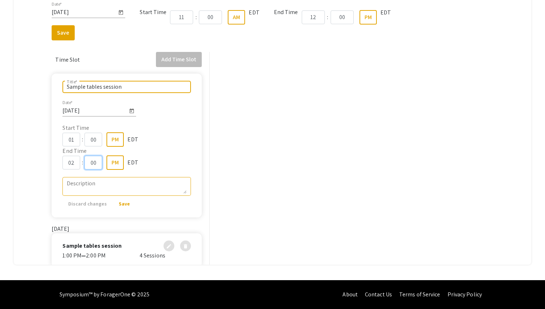
type input "00"
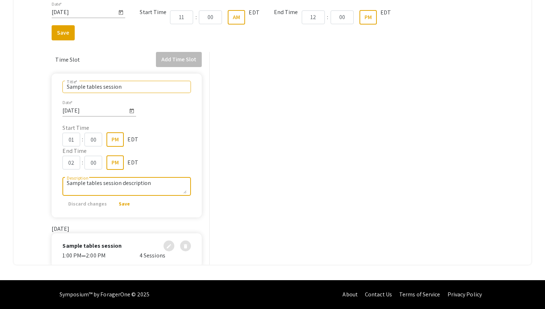
type textarea "Sample tables session description"
click at [124, 207] on button "Save" at bounding box center [124, 203] width 23 height 13
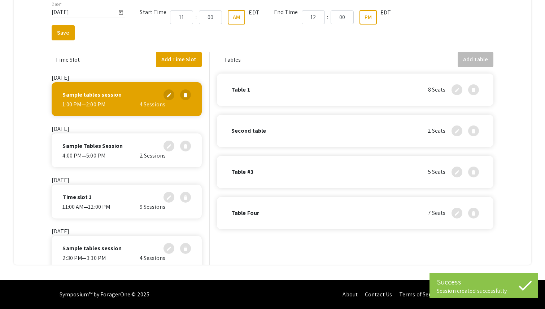
scroll to position [107, 0]
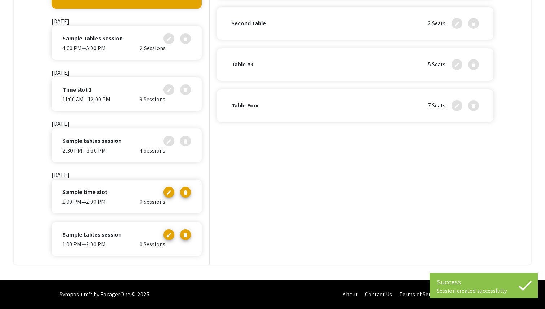
click at [141, 201] on div "0 Sessions" at bounding box center [165, 202] width 51 height 9
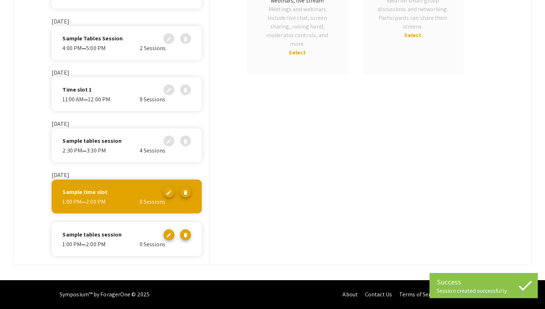
scroll to position [0, 0]
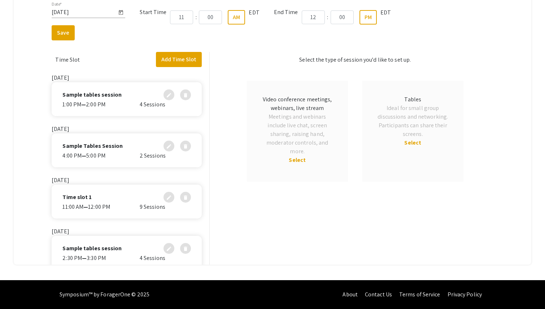
click at [300, 160] on span "Select" at bounding box center [297, 160] width 17 height 8
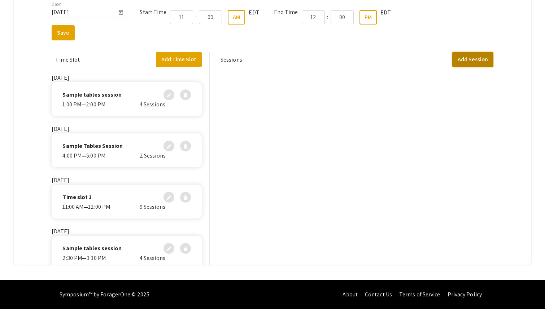
click at [479, 62] on button "Add Session" at bounding box center [472, 59] width 41 height 15
select select "false"
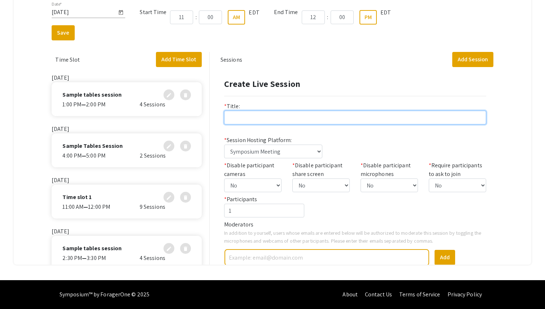
click at [332, 115] on input "text" at bounding box center [355, 118] width 262 height 14
type input "Live Session 1"
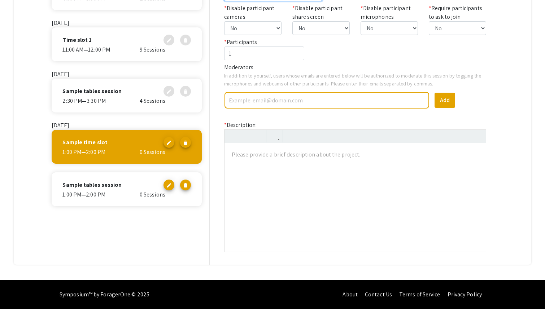
scroll to position [193, 0]
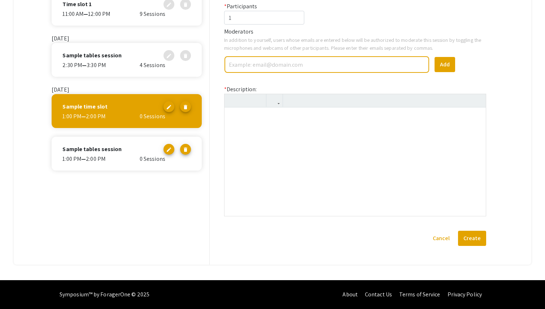
click at [339, 139] on div at bounding box center [354, 161] width 261 height 108
type textarea "<p>l</p>"
type textarea "<p>Live session 1 description!</p>"
click at [468, 241] on button "Create" at bounding box center [472, 238] width 28 height 15
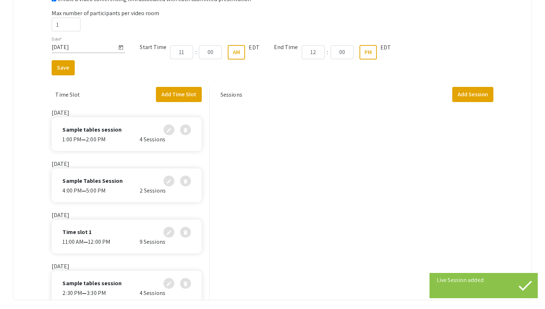
scroll to position [202, 0]
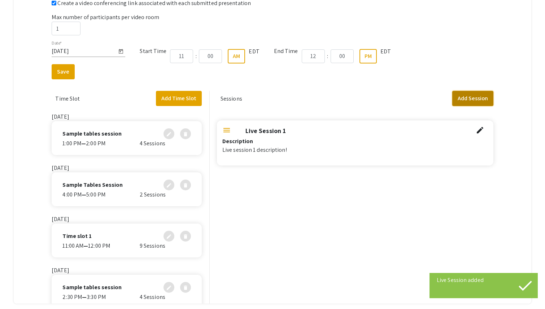
click at [471, 100] on button "Add Session" at bounding box center [472, 98] width 41 height 15
select select "false"
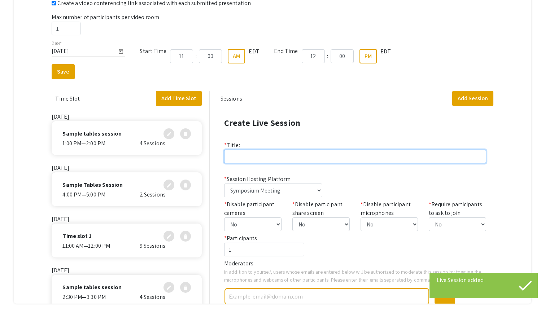
click at [341, 153] on input "text" at bounding box center [355, 157] width 262 height 14
type input "Live Session 2"
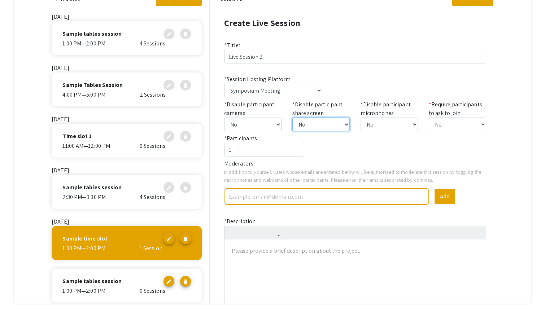
scroll to position [119, 0]
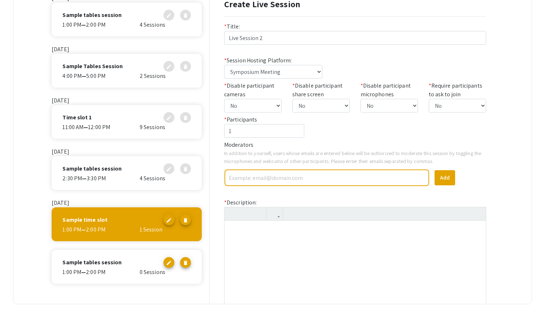
click at [299, 234] on div at bounding box center [354, 275] width 261 height 108
type textarea "<p>Live Session 2 description!</p>"
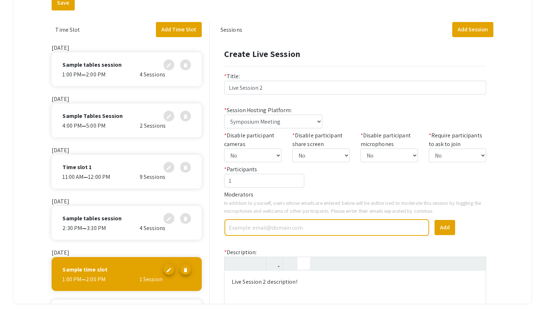
scroll to position [193, 0]
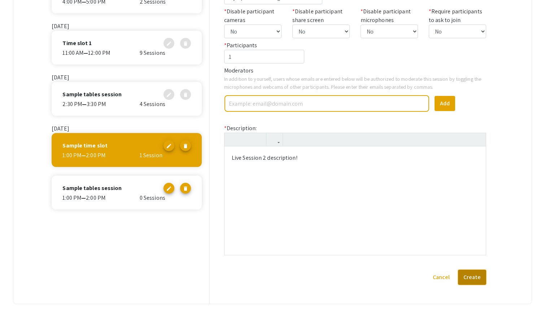
click at [479, 280] on button "Create" at bounding box center [472, 277] width 28 height 15
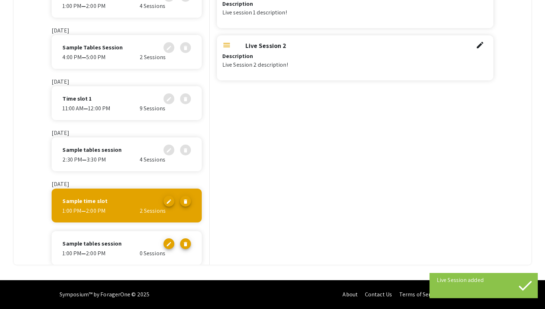
scroll to position [107, 0]
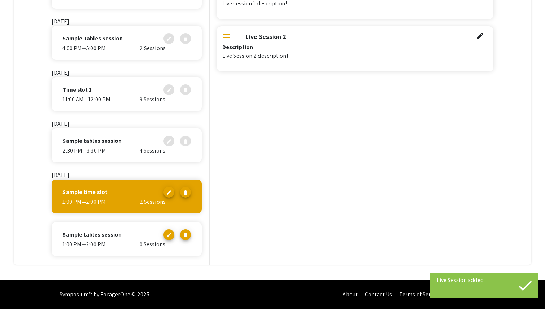
click at [129, 242] on div "1:00 PM — 2:00 PM" at bounding box center [100, 244] width 77 height 9
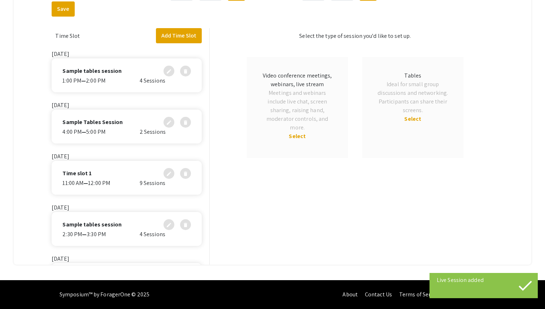
scroll to position [0, 0]
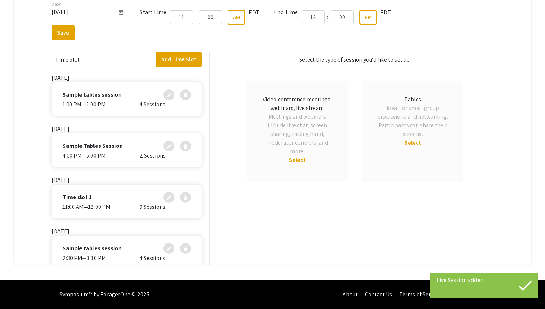
click at [405, 142] on span "Select" at bounding box center [412, 143] width 17 height 8
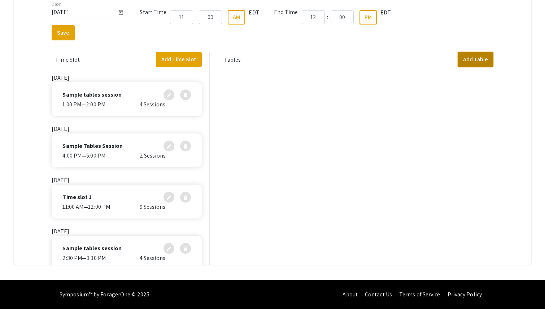
click at [473, 63] on button "Add Table" at bounding box center [475, 59] width 36 height 15
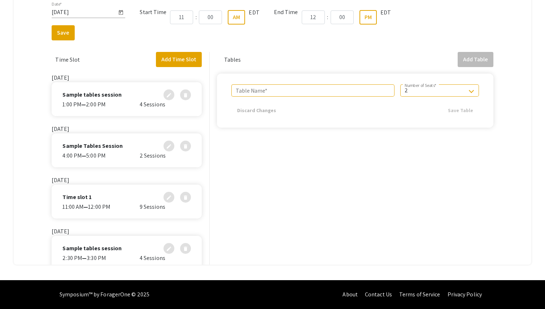
click at [295, 97] on mat-form-field "Table Name *" at bounding box center [312, 91] width 163 height 14
click at [286, 96] on div "Table Name *" at bounding box center [313, 90] width 154 height 12
click at [280, 92] on input "Table Name *" at bounding box center [313, 90] width 154 height 6
type input "Table 1"
click at [403, 90] on div "2 Number of Seats *" at bounding box center [439, 90] width 79 height 12
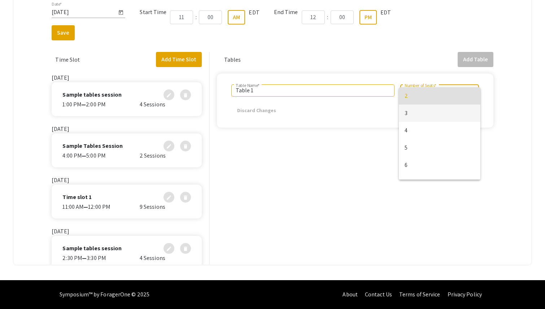
scroll to position [29, 0]
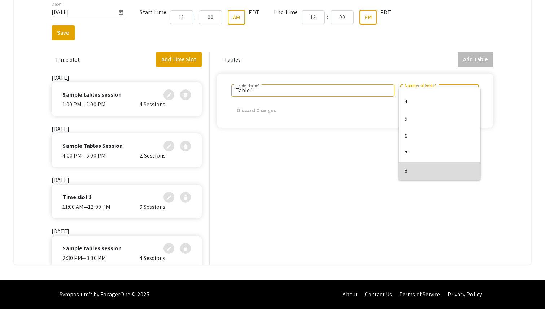
click at [417, 171] on span "8" at bounding box center [439, 170] width 70 height 17
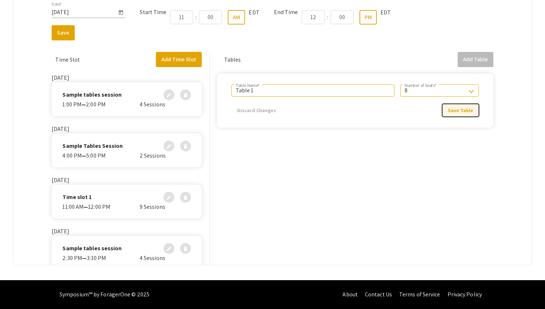
click at [455, 112] on span "Save Table" at bounding box center [460, 110] width 25 height 6
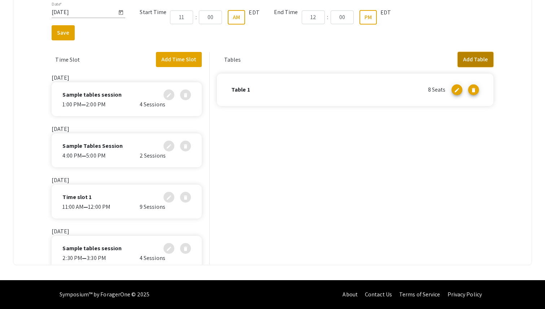
click at [483, 62] on button "Add Table" at bounding box center [475, 59] width 36 height 15
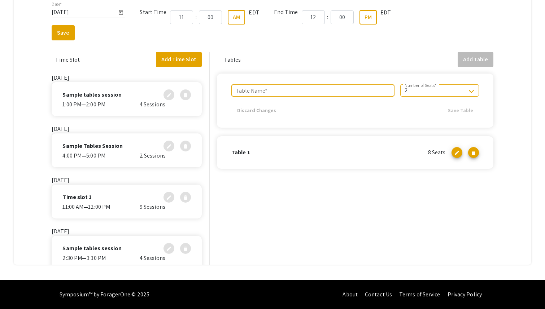
click at [307, 92] on input "Table Name *" at bounding box center [313, 90] width 154 height 6
type input "Second table"
click at [415, 96] on div "2 Number of Seats *" at bounding box center [439, 90] width 70 height 12
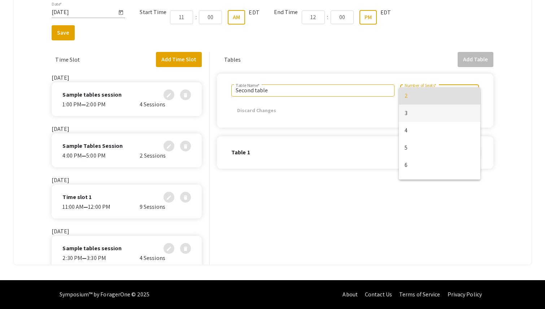
click at [412, 112] on span "3" at bounding box center [439, 113] width 70 height 17
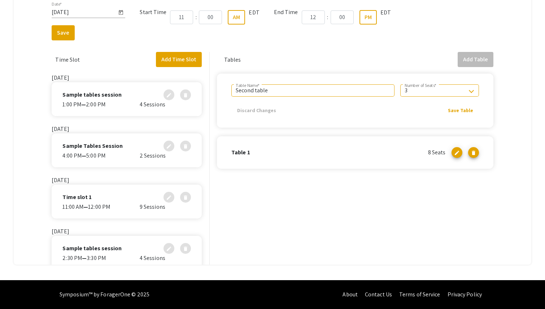
click at [442, 111] on form "Second table Table Name * 3 Number of Seats * Discard Changes Save Table" at bounding box center [354, 100] width 247 height 32
click at [465, 107] on span "Save Table" at bounding box center [460, 110] width 25 height 6
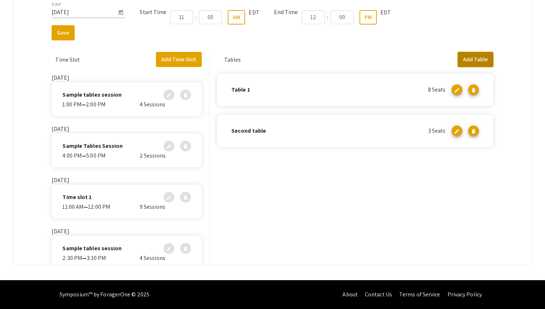
click at [476, 60] on button "Add Table" at bounding box center [475, 59] width 36 height 15
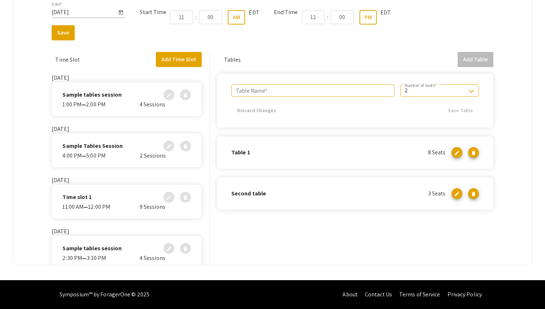
click at [322, 83] on app-table "Table Name * 2 Number of Seats * Discard Changes Save Table" at bounding box center [355, 101] width 276 height 54
click at [317, 86] on div "Table Name *" at bounding box center [313, 90] width 154 height 12
type input "Table #3"
click at [442, 91] on div "2" at bounding box center [435, 90] width 63 height 6
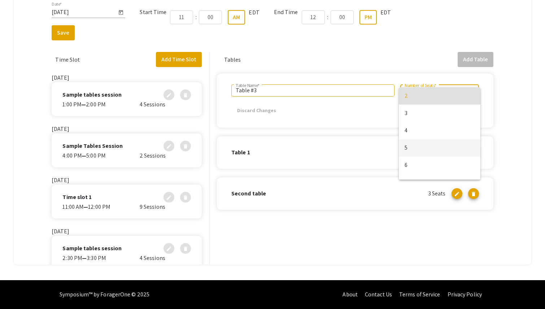
click at [448, 149] on span "5" at bounding box center [439, 147] width 70 height 17
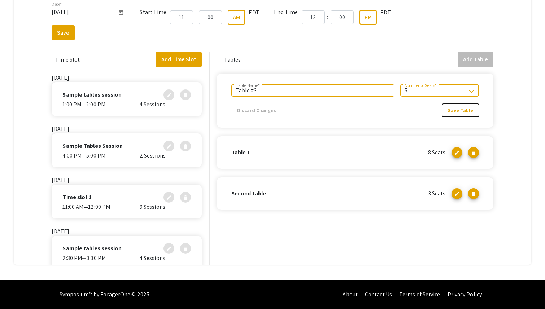
click at [471, 113] on span "Save Table" at bounding box center [460, 110] width 25 height 6
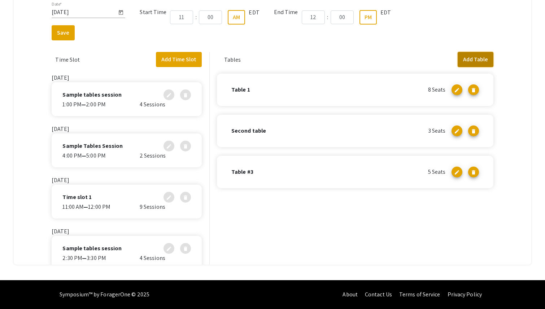
click at [475, 58] on button "Add Table" at bounding box center [475, 59] width 36 height 15
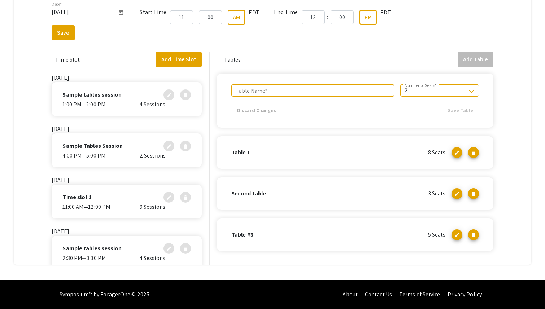
click at [332, 93] on input "Table Name *" at bounding box center [313, 90] width 154 height 6
type input "Table Four"
click at [429, 96] on div "2 Number of Seats *" at bounding box center [439, 90] width 70 height 12
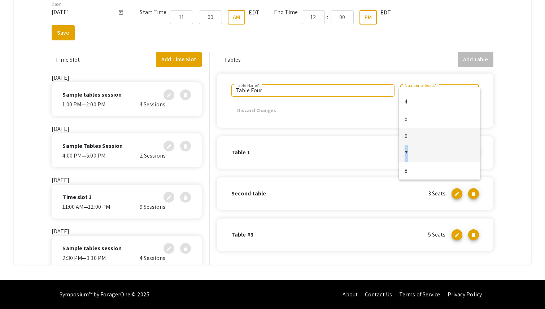
drag, startPoint x: 425, startPoint y: 144, endPoint x: 425, endPoint y: 157, distance: 12.3
click at [425, 157] on div "2 3 4 5 6 7 8" at bounding box center [440, 133] width 82 height 92
click at [425, 157] on span "7" at bounding box center [439, 153] width 70 height 17
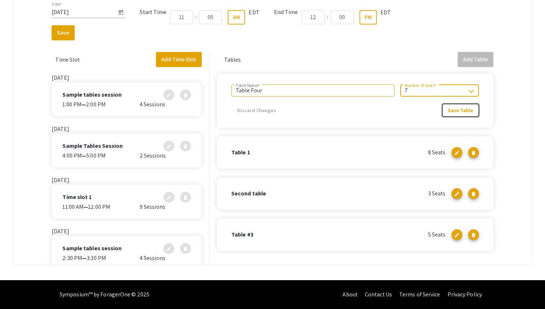
click at [466, 115] on button "Save Table" at bounding box center [460, 110] width 37 height 13
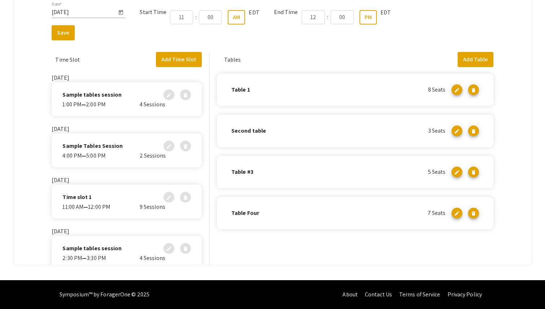
scroll to position [0, 0]
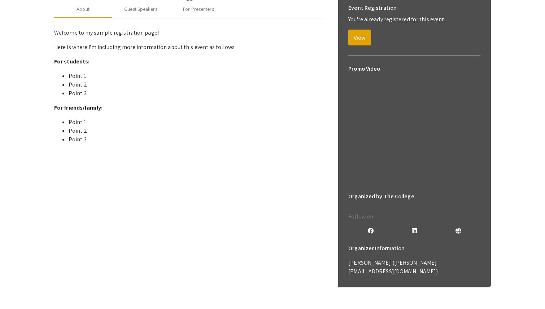
scroll to position [126, 0]
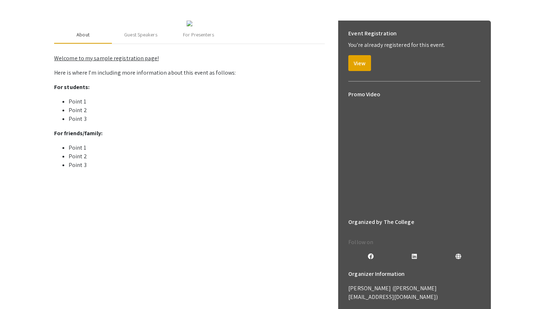
scroll to position [88, 0]
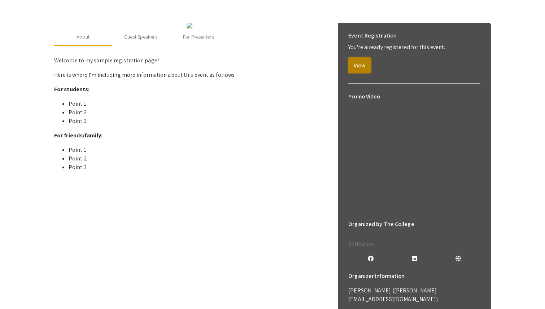
click at [356, 61] on button "View" at bounding box center [359, 65] width 23 height 16
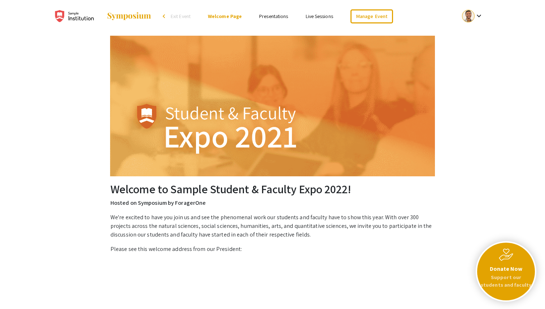
click at [260, 21] on ul "Skip navigation arrow_back_ios Exit Event Welcome Page Presentations Live Sessi…" at bounding box center [272, 16] width 144 height 32
click at [263, 21] on ul "Skip navigation arrow_back_ios Exit Event Welcome Page Presentations Live Sessi…" at bounding box center [272, 16] width 144 height 32
click at [265, 17] on link "Presentations" at bounding box center [273, 16] width 29 height 6
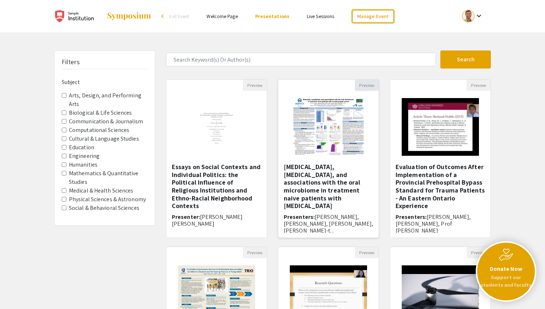
click at [361, 87] on button "Preview" at bounding box center [367, 85] width 24 height 11
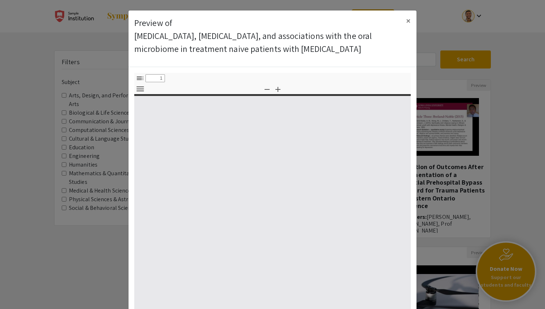
select select "custom"
type input "0"
select select "custom"
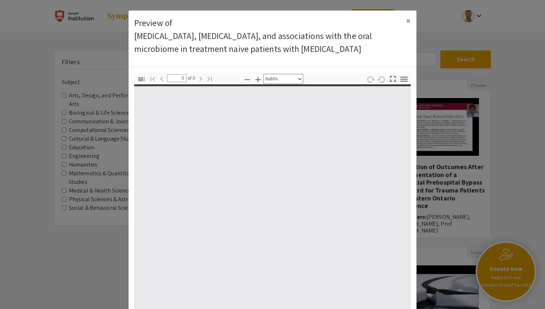
type input "1"
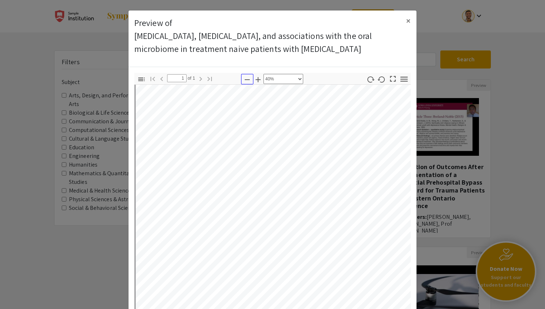
click at [250, 80] on icon "button" at bounding box center [247, 79] width 9 height 9
select select "custom"
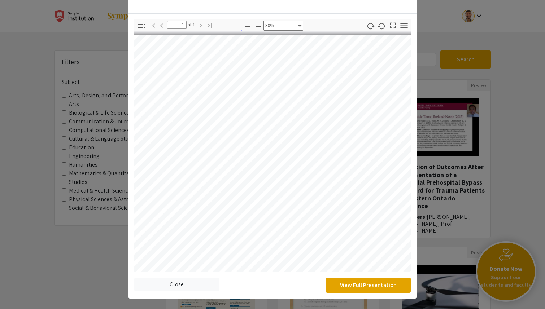
scroll to position [0, 60]
click at [394, 286] on button "View Full Presentation" at bounding box center [368, 285] width 85 height 15
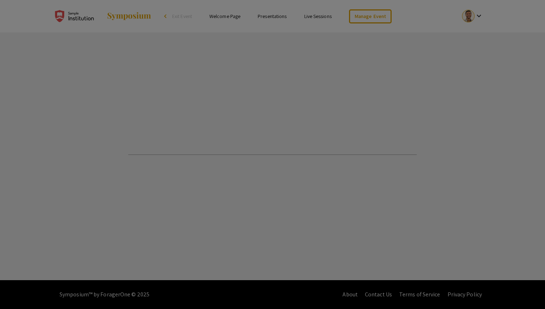
select select "custom"
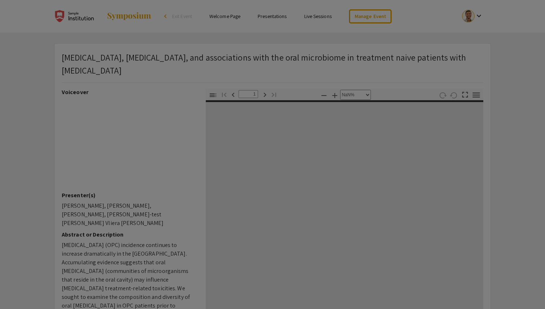
type input "0"
select select "custom"
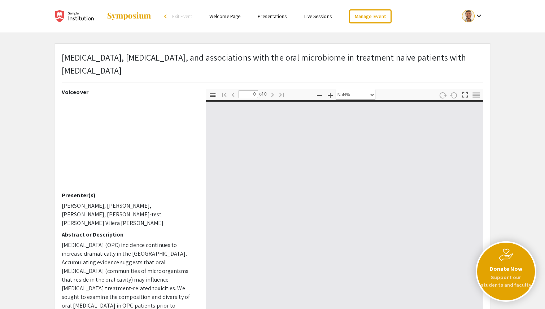
type input "1"
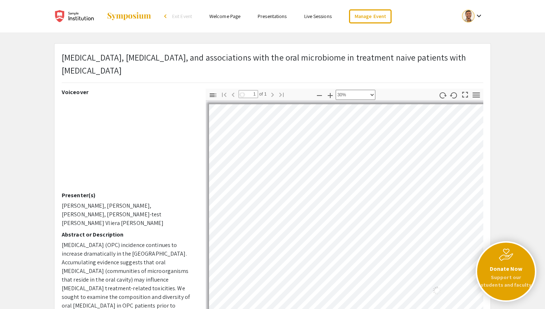
scroll to position [3, 2]
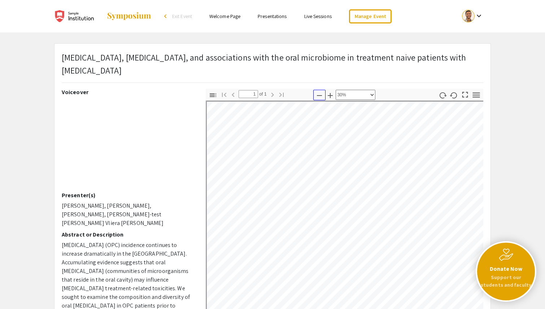
click at [320, 93] on icon "button" at bounding box center [319, 95] width 9 height 9
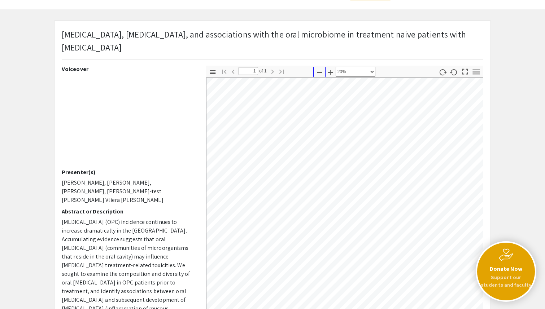
scroll to position [25, 0]
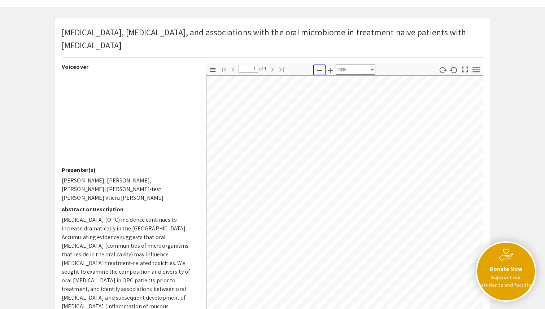
click at [318, 67] on icon "button" at bounding box center [319, 70] width 9 height 9
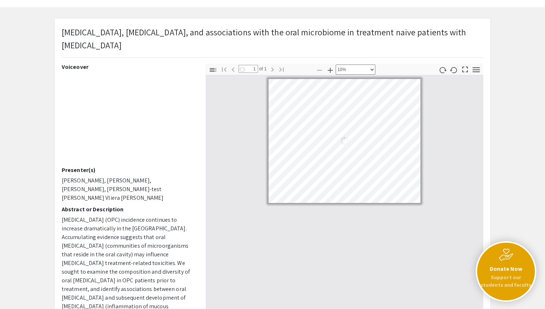
scroll to position [0, 0]
click at [331, 71] on icon "button" at bounding box center [330, 70] width 9 height 9
select select "custom"
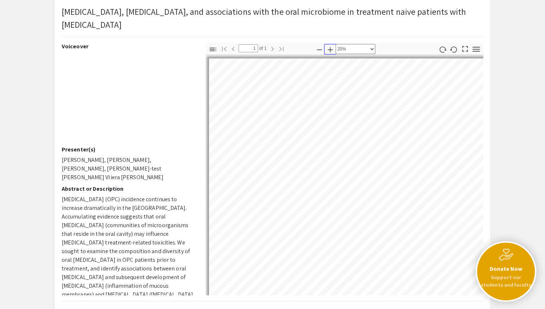
scroll to position [53, 0]
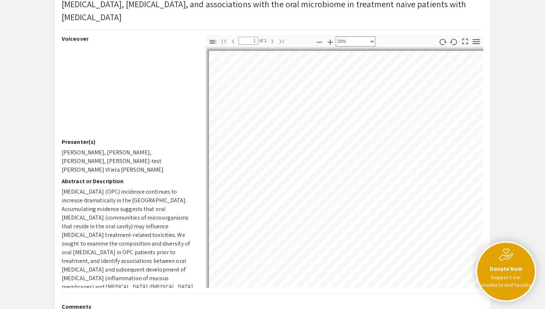
click at [129, 190] on p "Oropharyngeal cancer (OPC) incidence continues to increase dramatically in the …" at bounding box center [128, 244] width 133 height 113
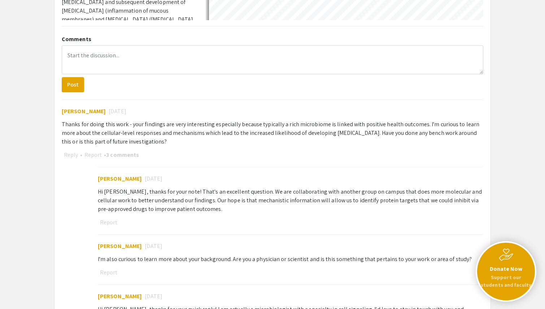
scroll to position [325, 0]
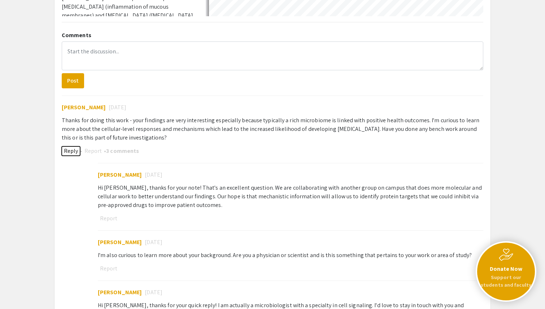
click at [68, 151] on button "Reply" at bounding box center [71, 150] width 18 height 9
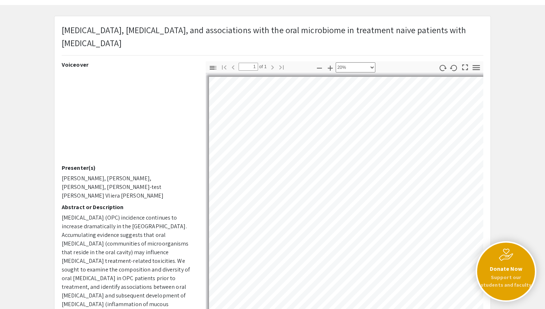
scroll to position [0, 0]
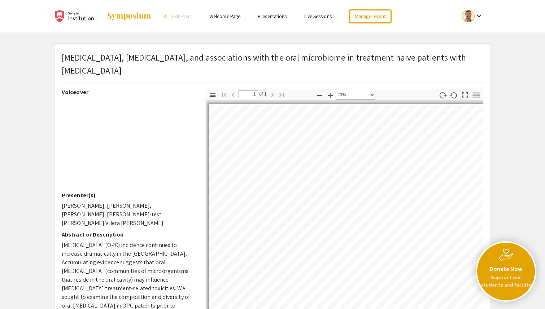
click at [273, 18] on link "Presentations" at bounding box center [272, 16] width 29 height 6
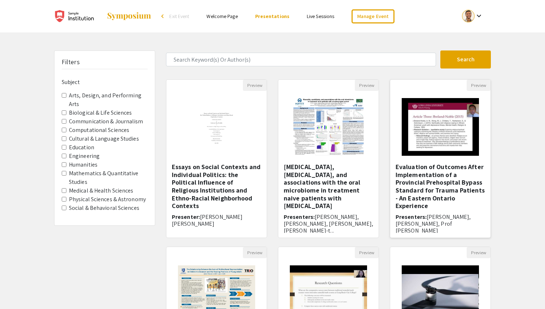
click at [422, 186] on h5 "Evaluation of Outcomes After Implementation of a Provincial Prehospital Bypass …" at bounding box center [439, 186] width 89 height 47
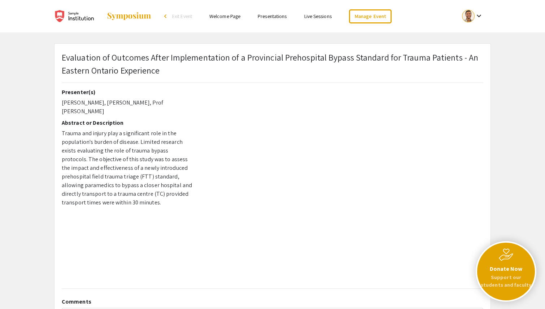
click at [274, 18] on link "Presentations" at bounding box center [272, 16] width 29 height 6
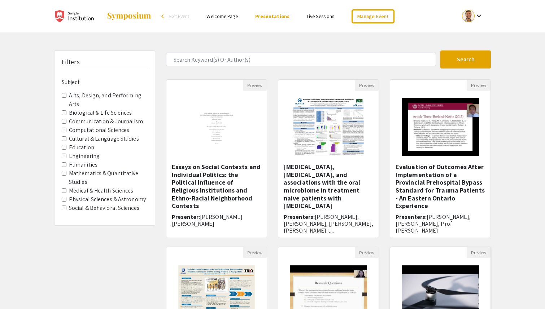
click at [400, 259] on img "Open Presentation <p>Compact multi-rotor drones design using 3D printed compone…" at bounding box center [439, 294] width 91 height 72
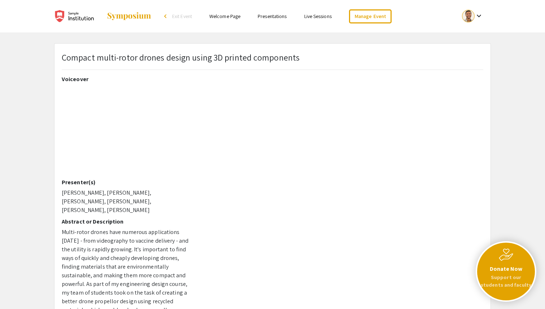
click at [311, 17] on link "Live Sessions" at bounding box center [317, 16] width 27 height 6
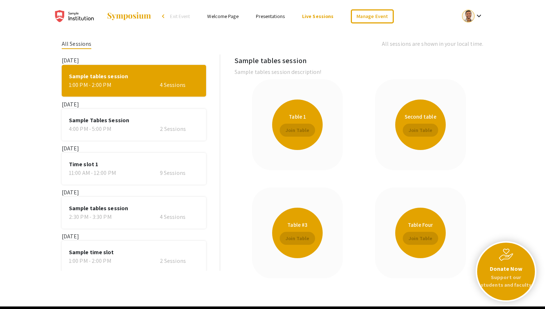
scroll to position [41, 0]
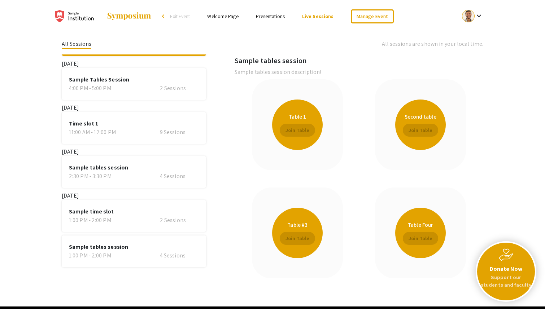
click at [112, 219] on div "1:00 PM - 2:00 PM" at bounding box center [100, 220] width 62 height 9
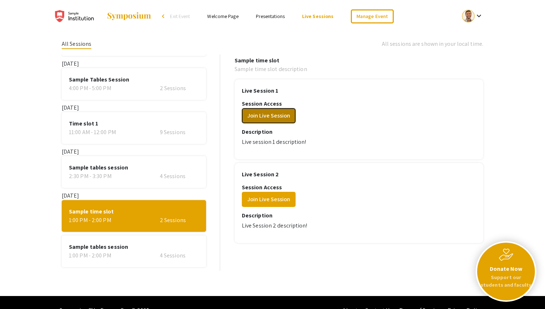
click at [275, 120] on button "Join Live Session" at bounding box center [269, 115] width 54 height 15
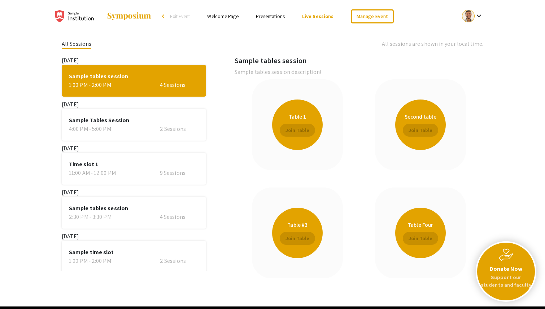
scroll to position [41, 0]
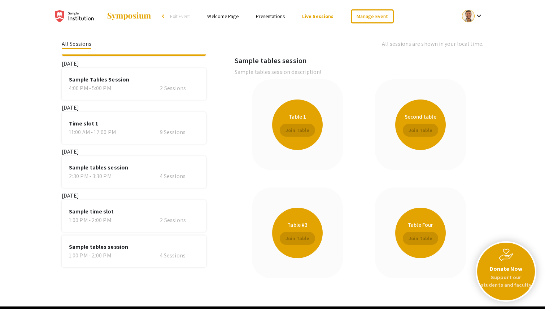
click at [108, 217] on div "1:00 PM - 2:00 PM" at bounding box center [100, 220] width 62 height 9
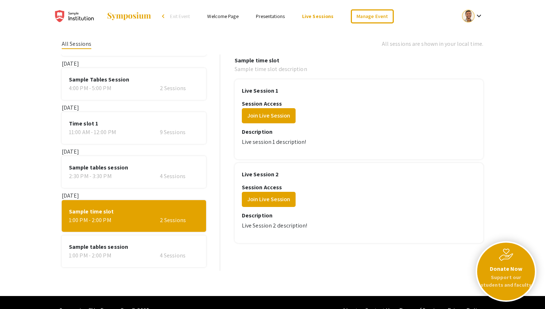
click at [130, 255] on div "1:00 PM - 2:00 PM" at bounding box center [100, 255] width 62 height 9
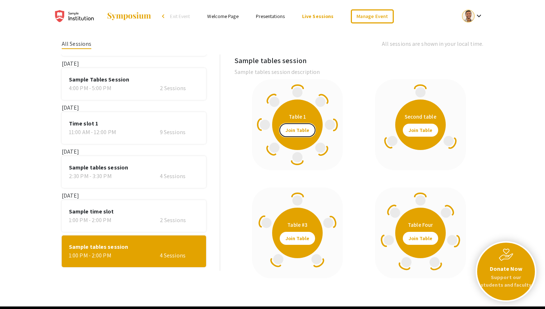
click at [295, 129] on span "Join Table" at bounding box center [297, 130] width 24 height 13
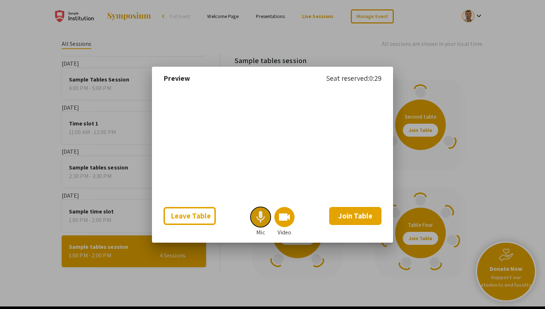
click at [262, 224] on mat-icon "mic" at bounding box center [260, 217] width 14 height 14
click at [287, 224] on mat-icon "videocam" at bounding box center [284, 217] width 14 height 14
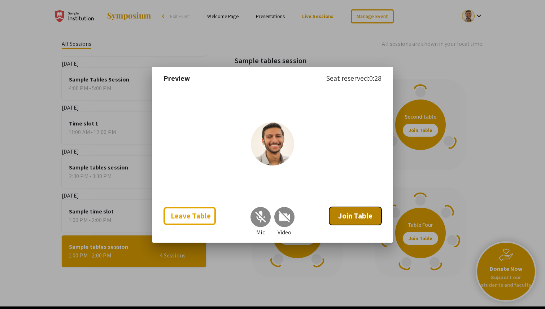
click at [349, 221] on span "Join Table" at bounding box center [355, 216] width 34 height 10
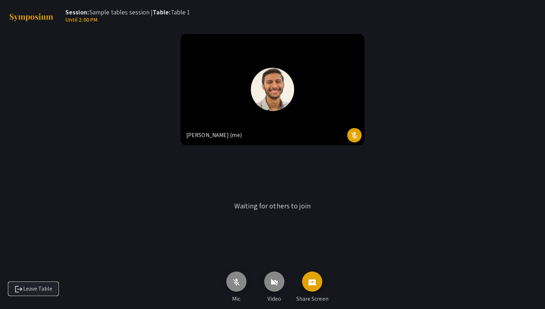
click at [47, 286] on span "logout Leave Table" at bounding box center [33, 289] width 38 height 8
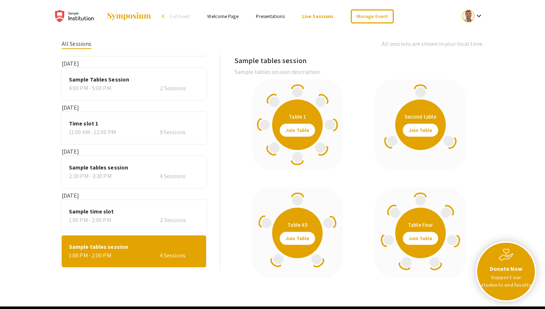
click at [168, 15] on li "arrow_back_ios Exit Event" at bounding box center [177, 16] width 41 height 9
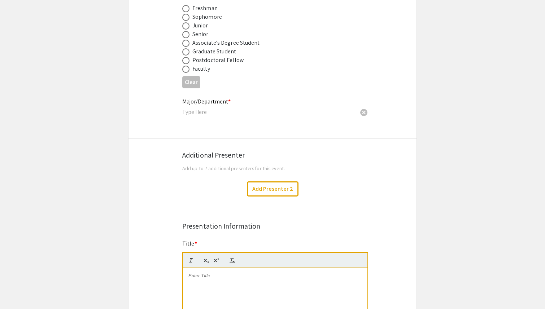
scroll to position [291, 0]
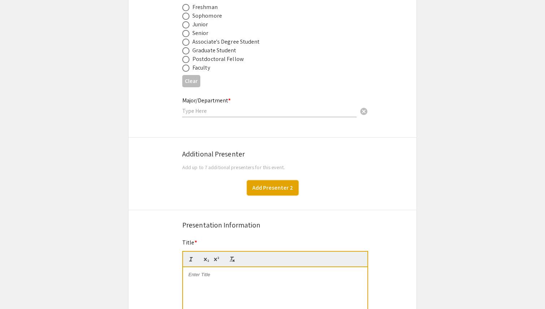
click at [260, 191] on button "Add Presenter 2" at bounding box center [273, 187] width 52 height 15
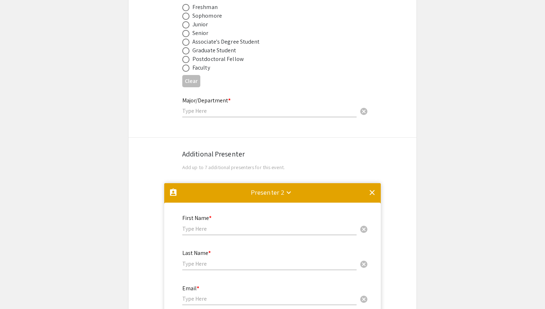
scroll to position [475, 0]
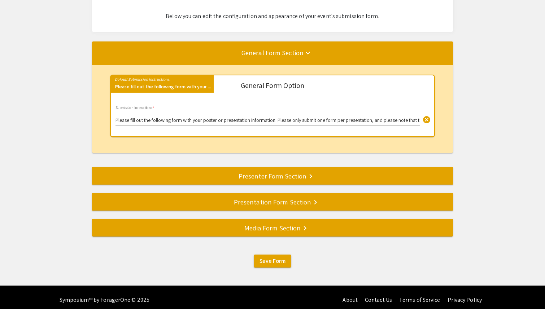
scroll to position [65, 0]
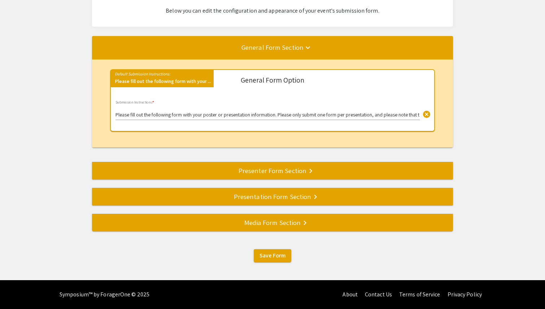
click at [300, 54] on mat-divider at bounding box center [364, 48] width 545 height 24
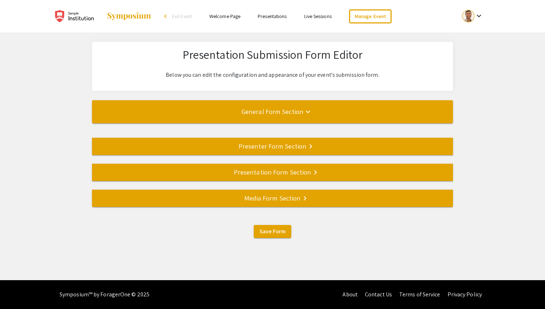
scroll to position [0, 0]
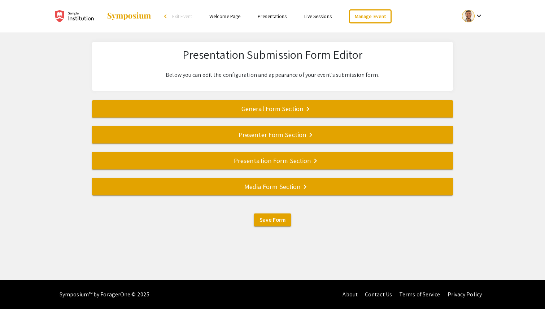
click at [267, 132] on div "Presenter Form Section keyboard_arrow_right" at bounding box center [272, 134] width 361 height 10
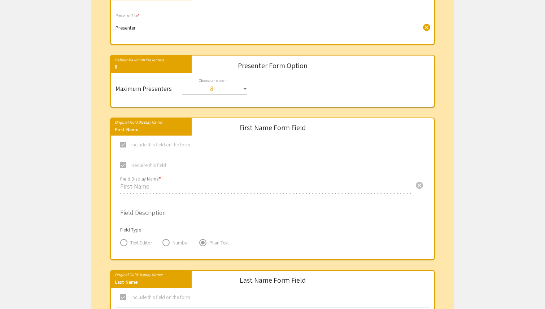
scroll to position [184, 0]
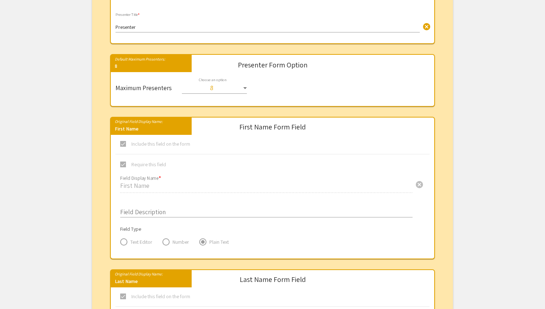
click at [239, 83] on select "1 2 3 4 5 6 7 8" at bounding box center [214, 84] width 65 height 13
click at [182, 78] on select "1 2 3 4 5 6 7 8" at bounding box center [214, 84] width 65 height 13
click at [226, 85] on select "1 2 3 4 5 6 7 8" at bounding box center [214, 84] width 65 height 13
select select "8"
click at [182, 78] on select "1 2 3 4 5 6 7 8" at bounding box center [214, 84] width 65 height 13
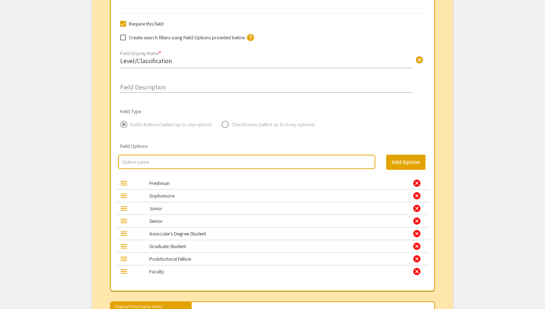
scroll to position [817, 0]
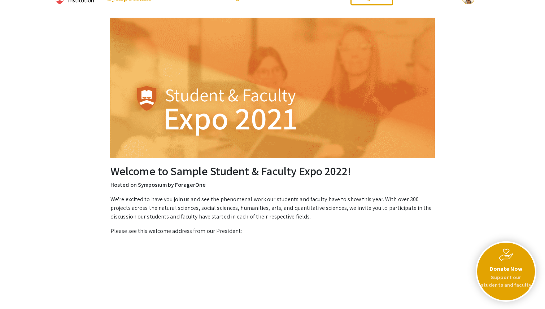
scroll to position [19, 0]
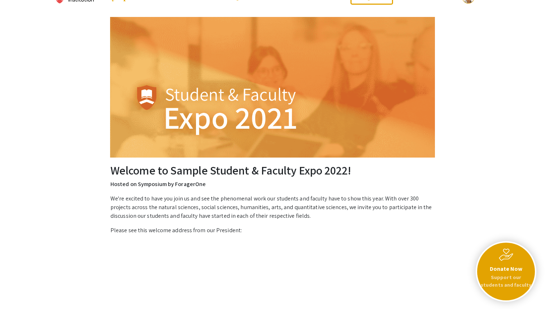
click at [504, 263] on div "Donate Now Support our students and faculty" at bounding box center [506, 272] width 58 height 58
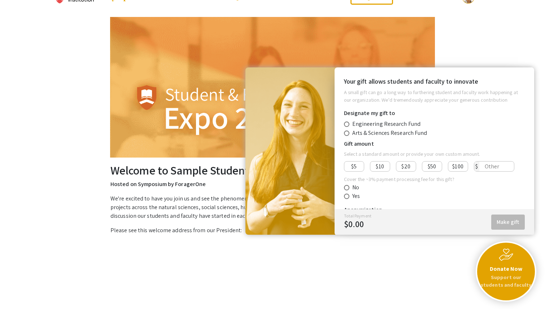
click at [430, 169] on span "$50" at bounding box center [431, 166] width 8 height 9
type input "50"
click at [470, 42] on div "Welcome to Sample Student & Faculty Expo 2022! Hosted on Symposium by ForagerOn…" at bounding box center [272, 265] width 458 height 502
click at [501, 255] on img at bounding box center [505, 255] width 14 height 13
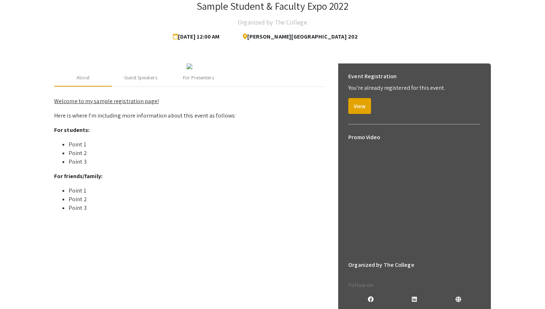
scroll to position [47, 0]
click at [366, 109] on button "View" at bounding box center [359, 106] width 23 height 16
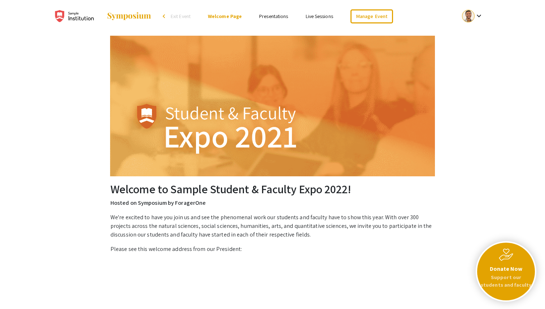
click at [287, 12] on li "Presentations" at bounding box center [273, 16] width 46 height 9
click at [281, 13] on link "Presentations" at bounding box center [273, 16] width 29 height 6
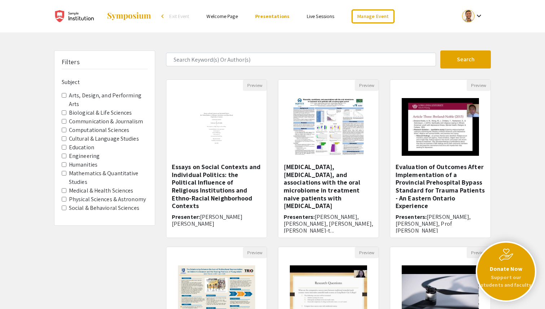
click at [318, 17] on link "Live Sessions" at bounding box center [320, 16] width 27 height 6
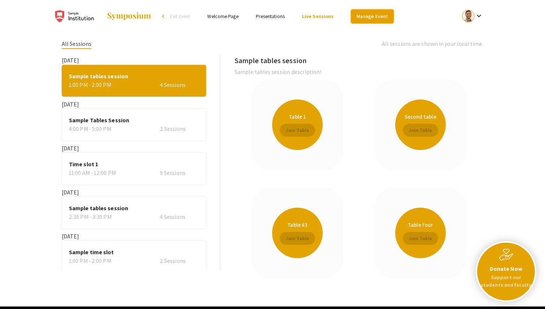
click at [366, 17] on link "Manage Event" at bounding box center [372, 16] width 43 height 14
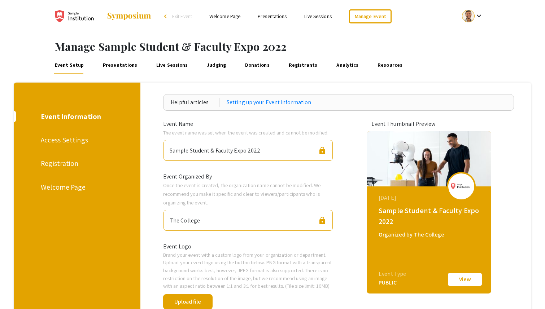
click at [173, 14] on span "Exit Event" at bounding box center [182, 16] width 20 height 6
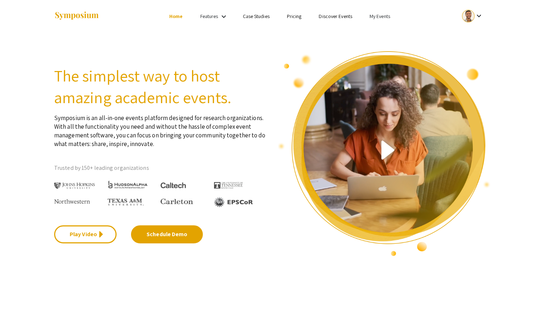
click at [294, 20] on li "Pricing" at bounding box center [294, 16] width 32 height 9
click at [293, 13] on link "Pricing" at bounding box center [294, 16] width 15 height 6
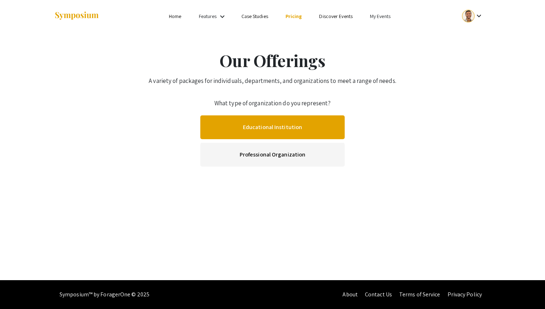
click at [258, 120] on link "Educational Institution" at bounding box center [272, 127] width 144 height 24
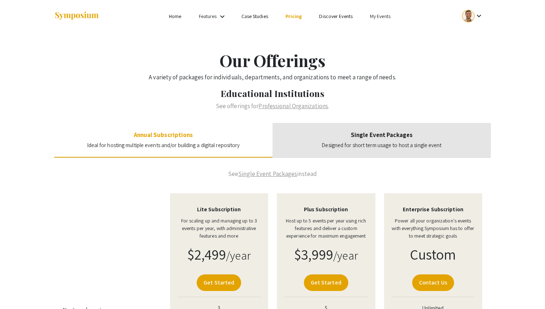
click at [372, 142] on span "Designed for short term usage to host a single event" at bounding box center [381, 145] width 120 height 7
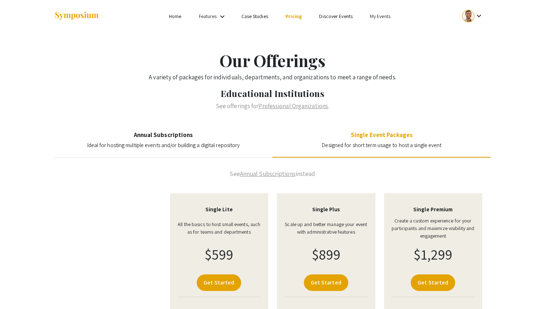
click at [204, 138] on h4 "Annual Subscriptions" at bounding box center [163, 134] width 153 height 7
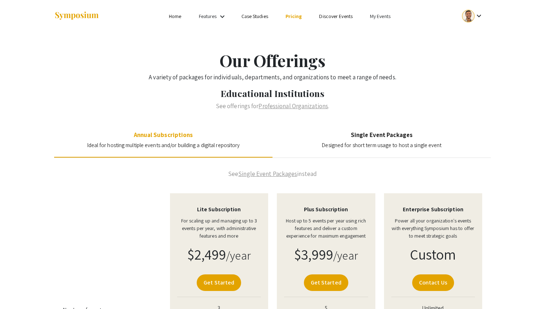
click at [428, 151] on div "Single Event Packages Designed for short term usage to host a single event" at bounding box center [381, 140] width 218 height 35
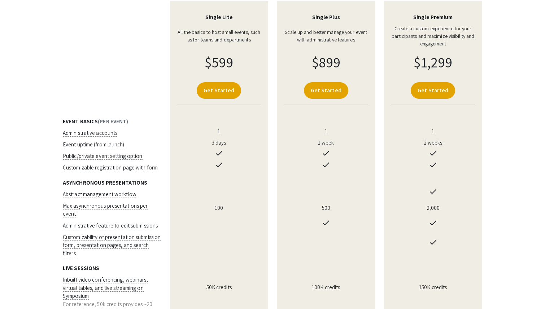
scroll to position [189, 0]
